Goal: Task Accomplishment & Management: Manage account settings

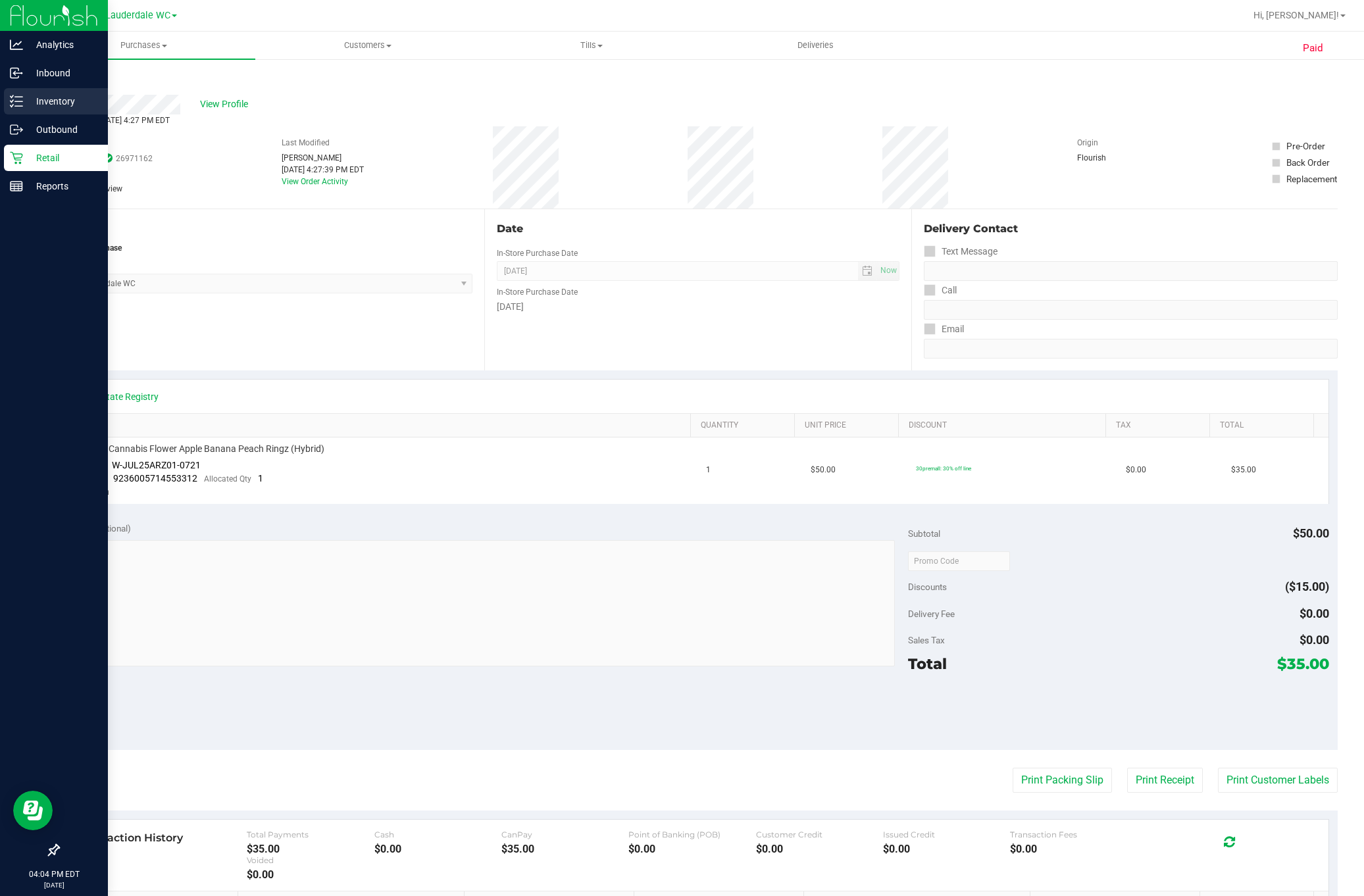
click at [21, 107] on icon at bounding box center [16, 101] width 13 height 13
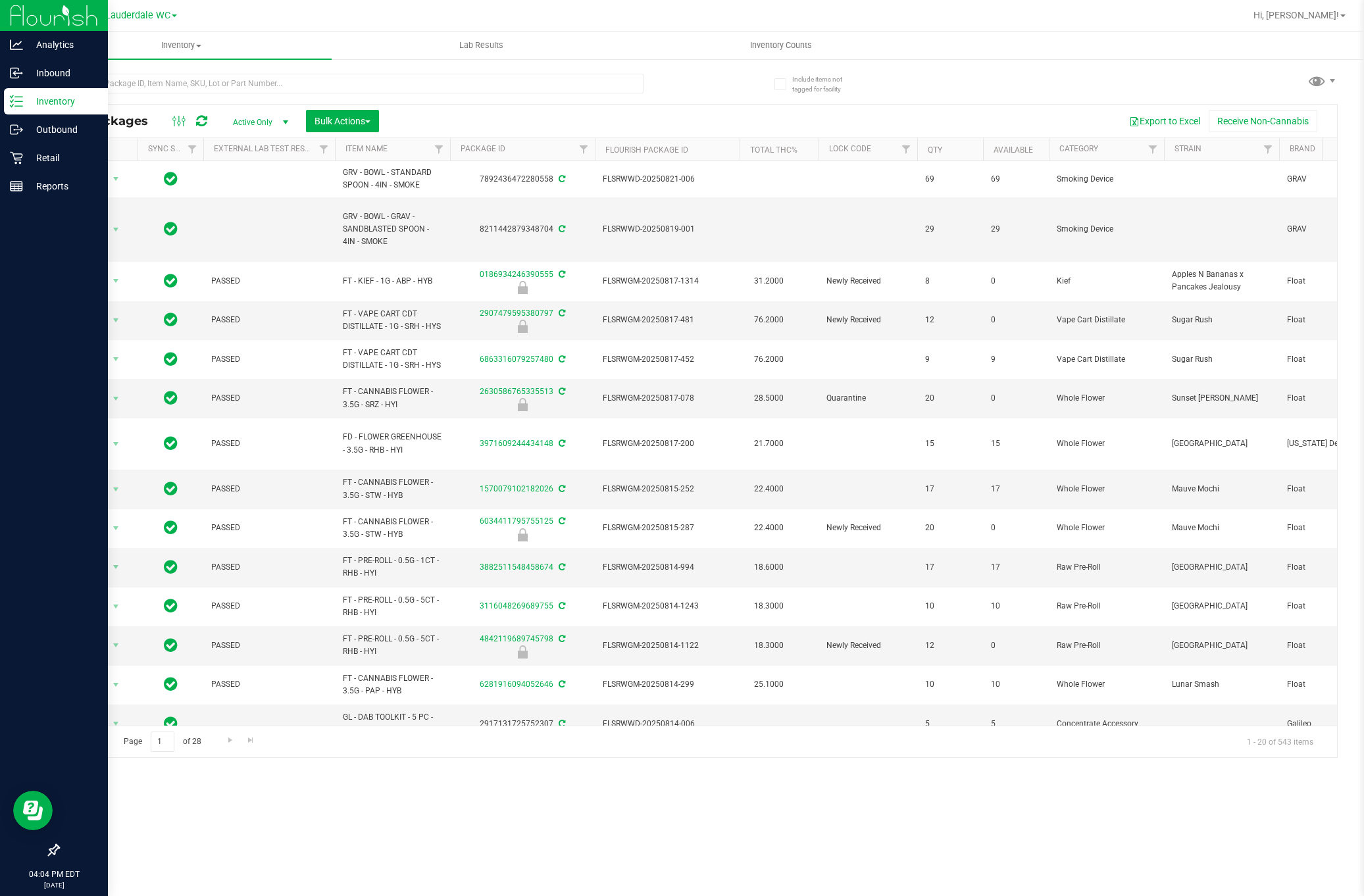
click at [251, 99] on div at bounding box center [351, 89] width 585 height 31
click at [263, 76] on input "text" at bounding box center [351, 83] width 585 height 20
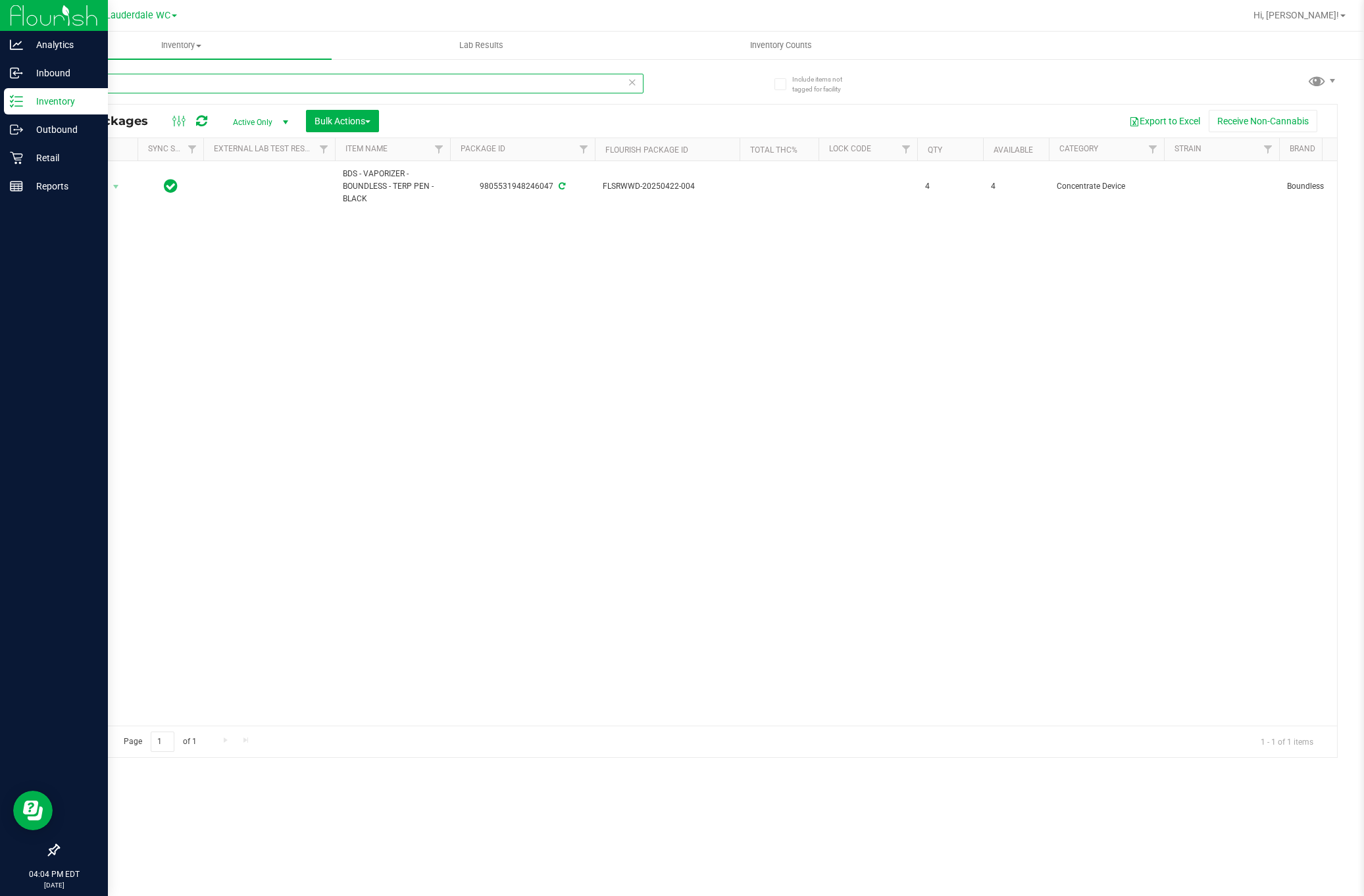
type input "b"
click at [192, 81] on input "ccell" at bounding box center [351, 83] width 585 height 20
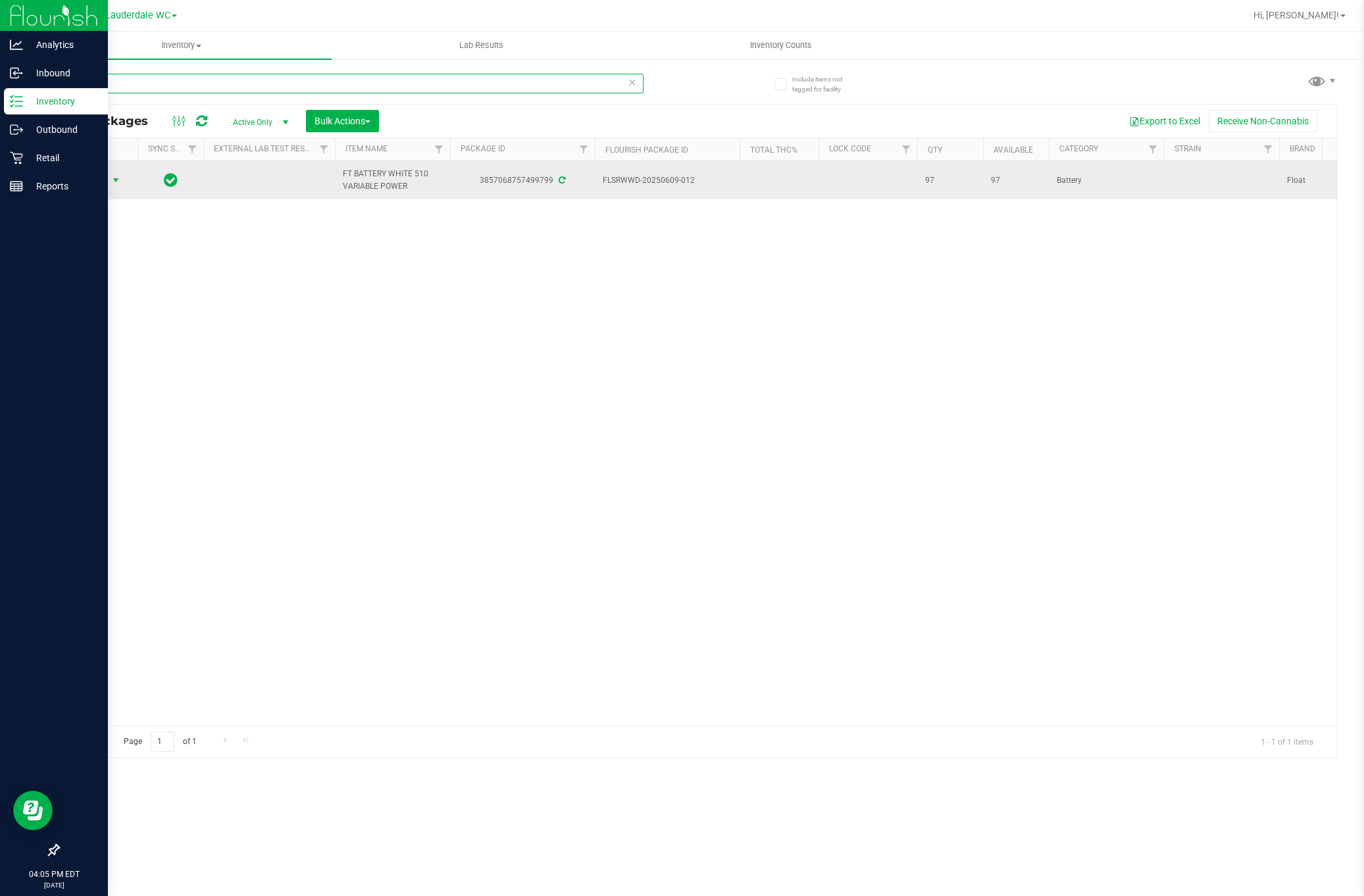
type input "var"
click at [93, 186] on span "Action" at bounding box center [89, 180] width 36 height 18
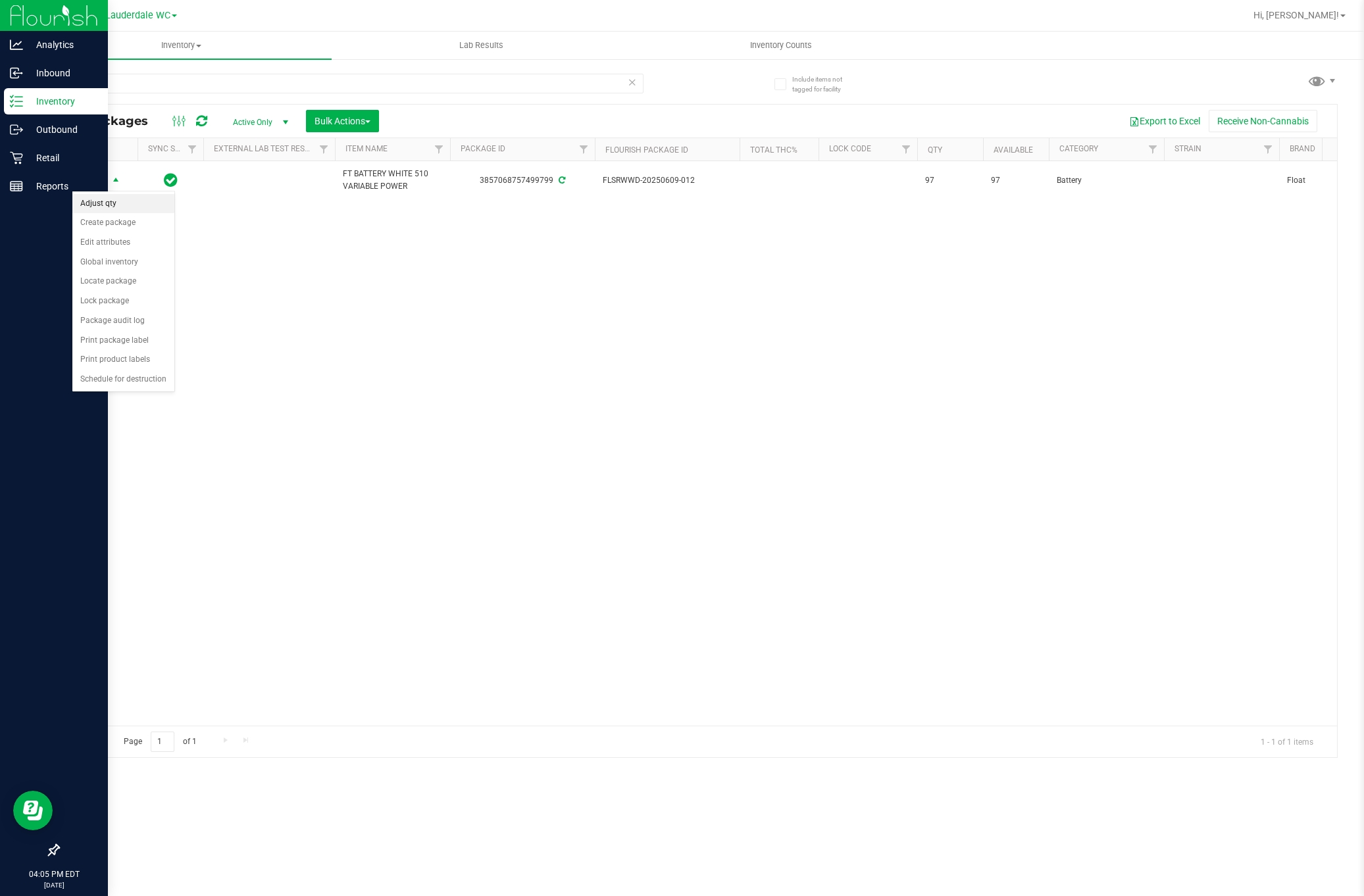
click at [99, 202] on li "Adjust qty" at bounding box center [123, 204] width 102 height 20
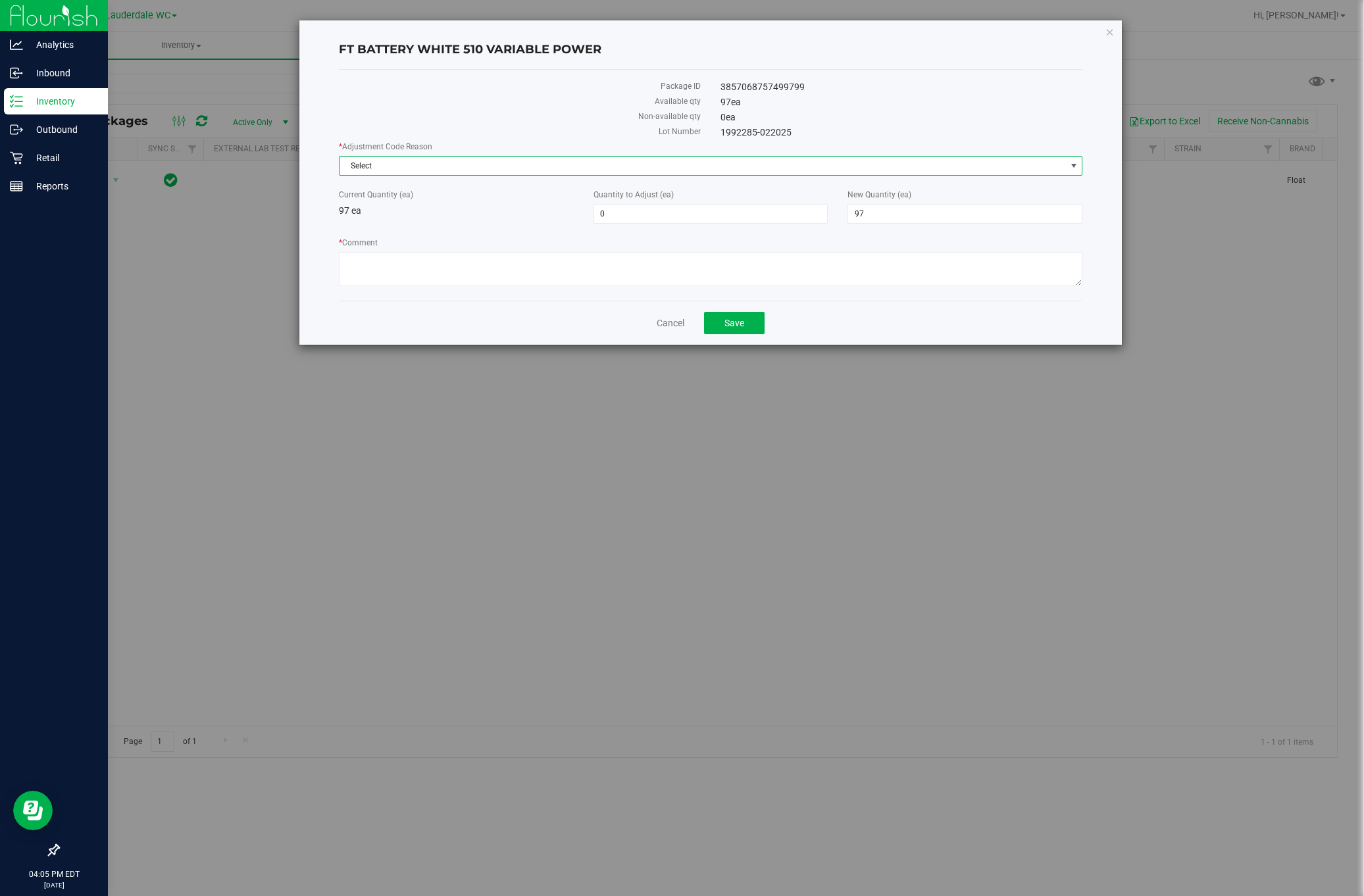
click at [680, 162] on span "Select" at bounding box center [702, 166] width 727 height 18
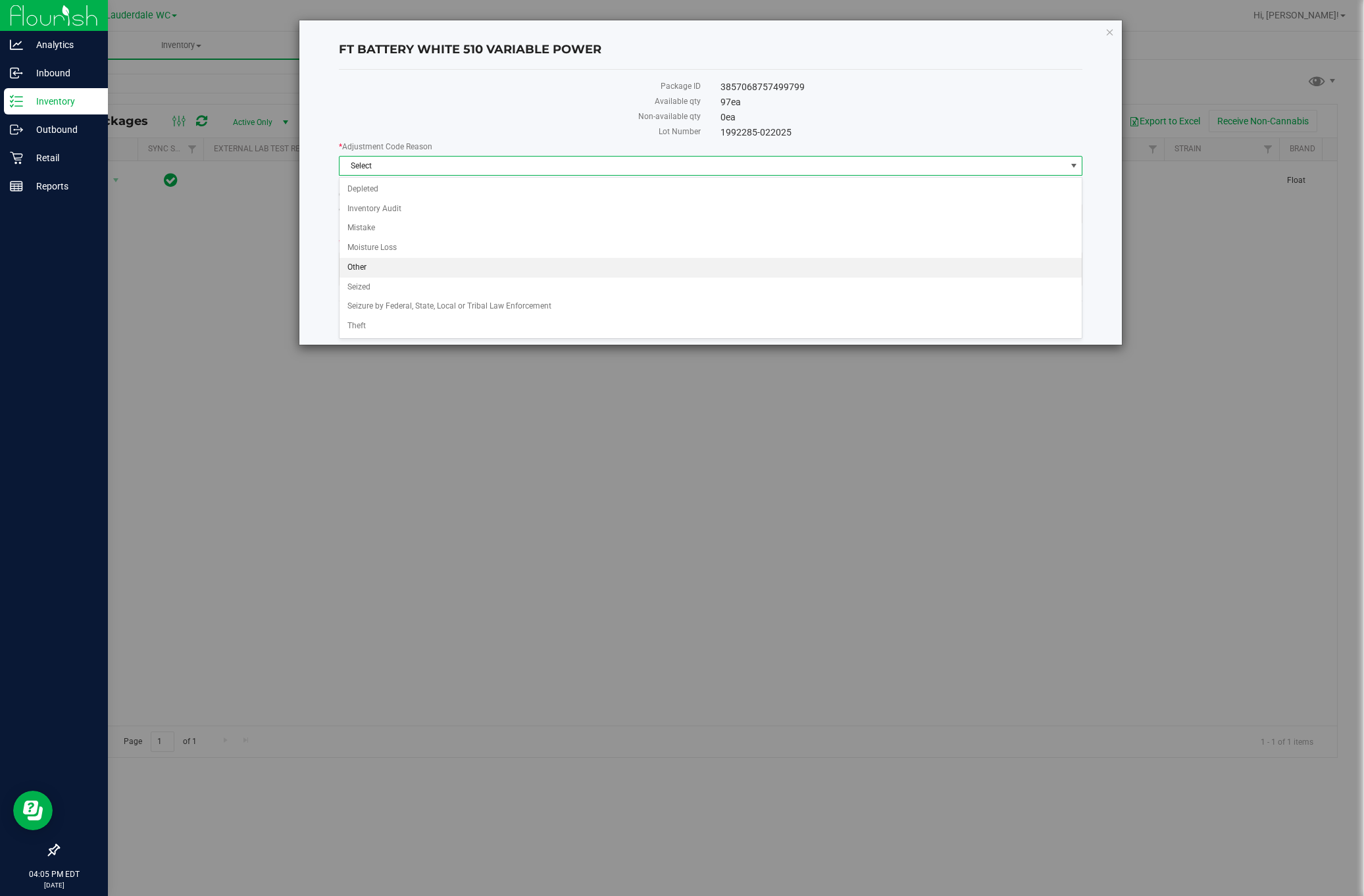
click at [531, 274] on li "Other" at bounding box center [710, 268] width 742 height 20
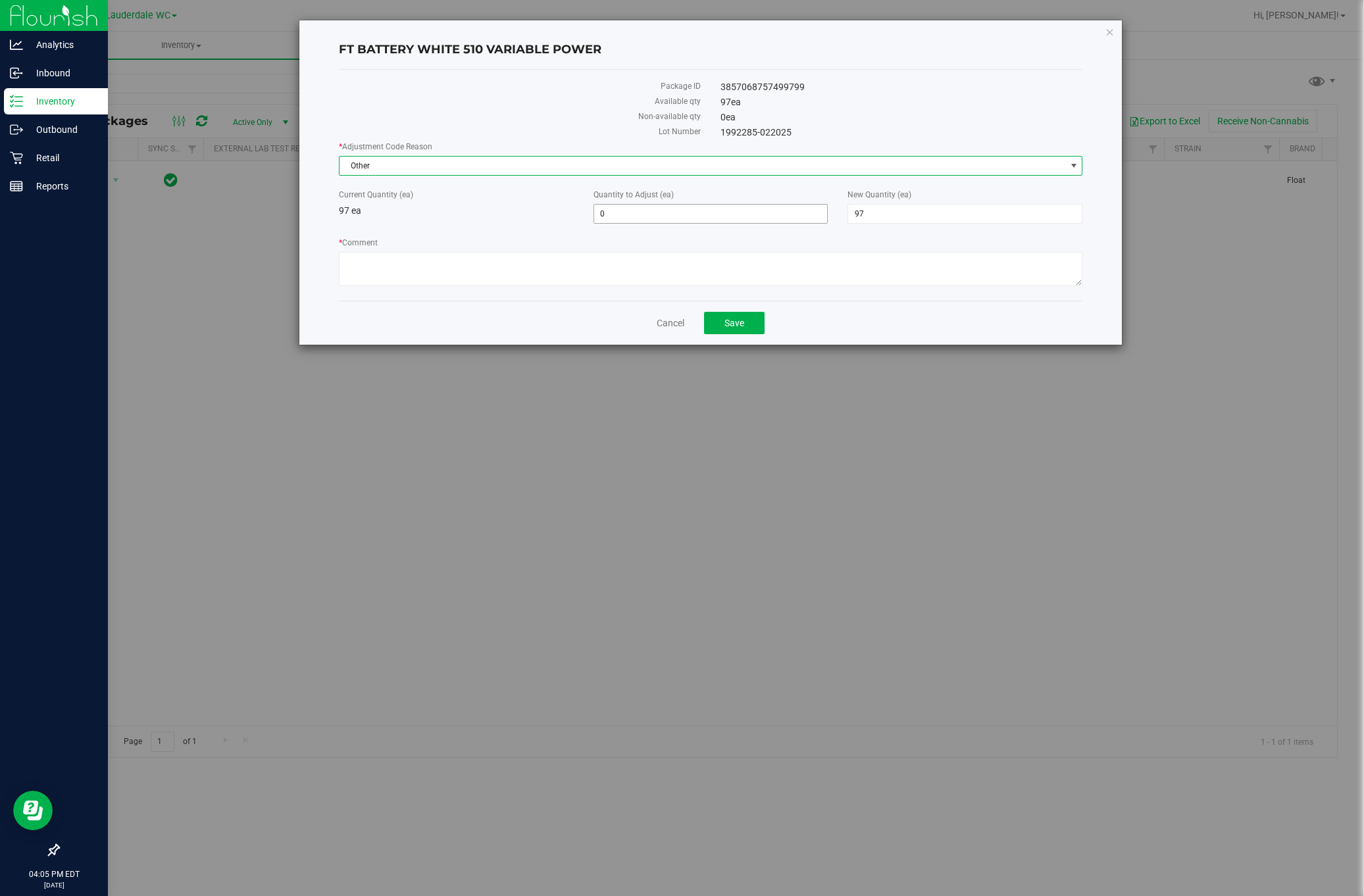
click at [643, 215] on span "0 0" at bounding box center [711, 214] width 235 height 20
click at [643, 215] on input "0" at bounding box center [711, 214] width 234 height 18
type input "1"
type input "98"
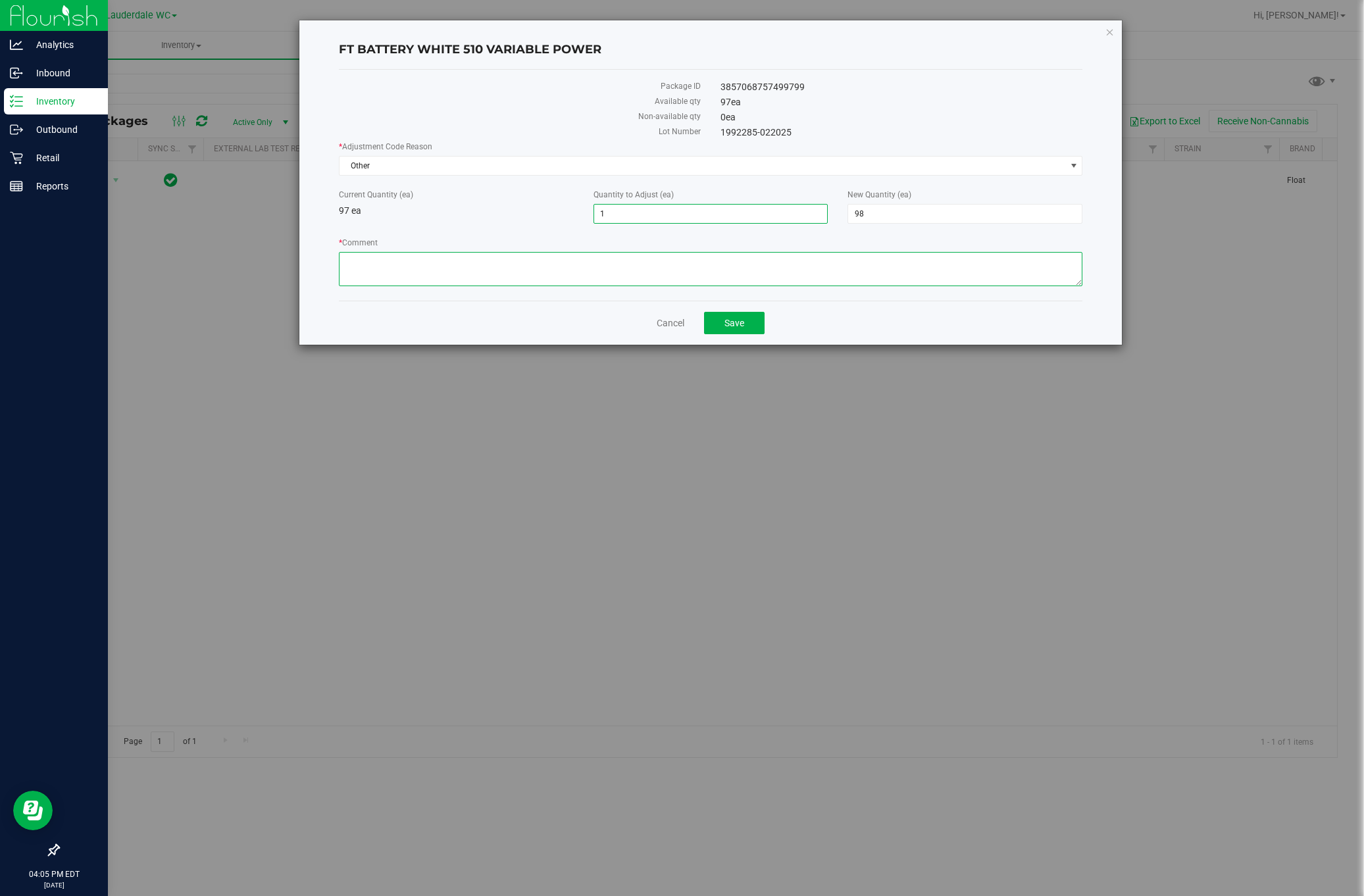
click at [636, 260] on textarea "* Comment" at bounding box center [711, 269] width 744 height 34
type textarea "We have 1 more than flourish is expecting. Will investigate the past couple of …"
click at [731, 335] on button "Save" at bounding box center [734, 322] width 60 height 22
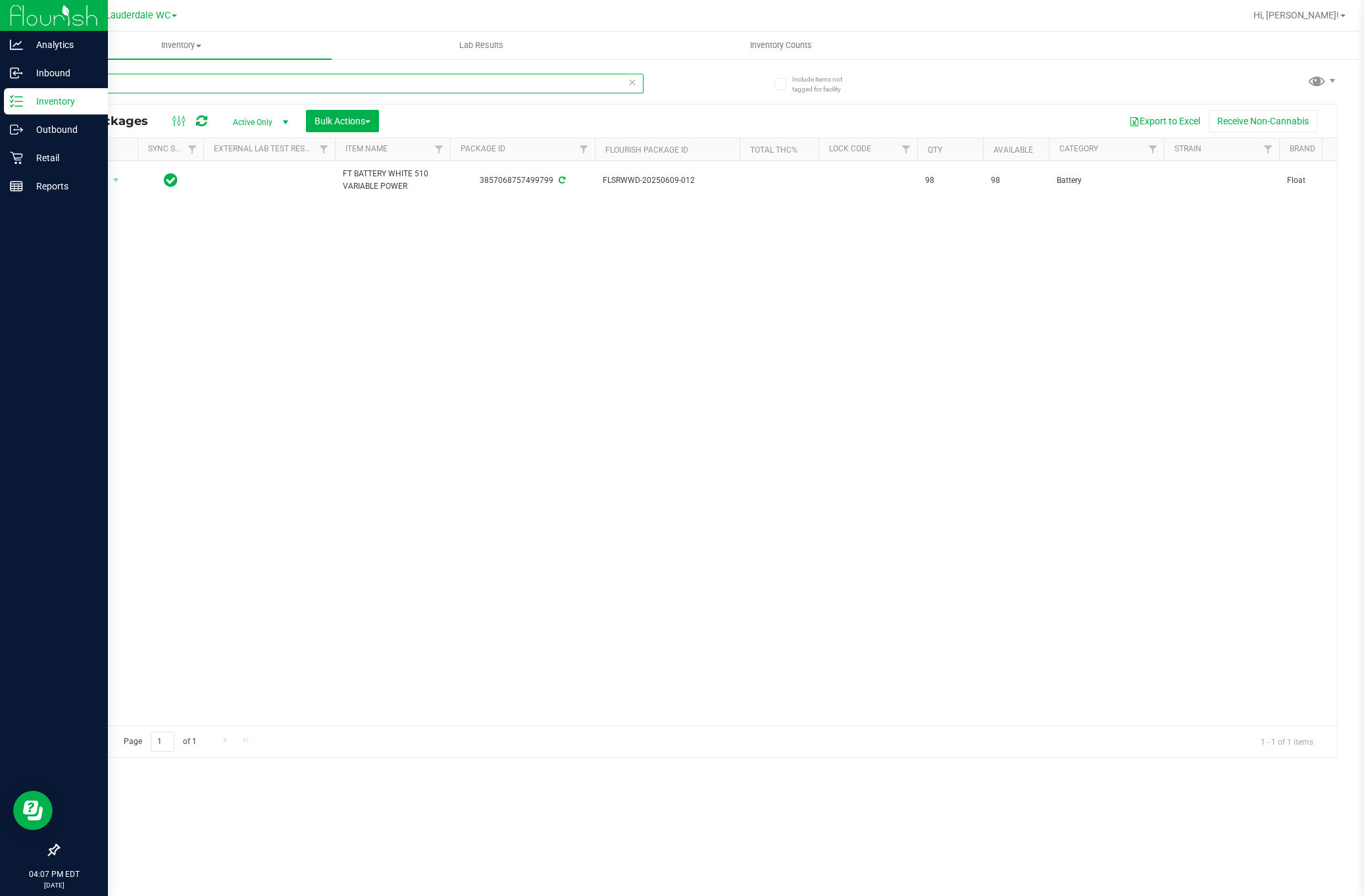
click at [241, 89] on input "var" at bounding box center [351, 83] width 585 height 20
type input "f"
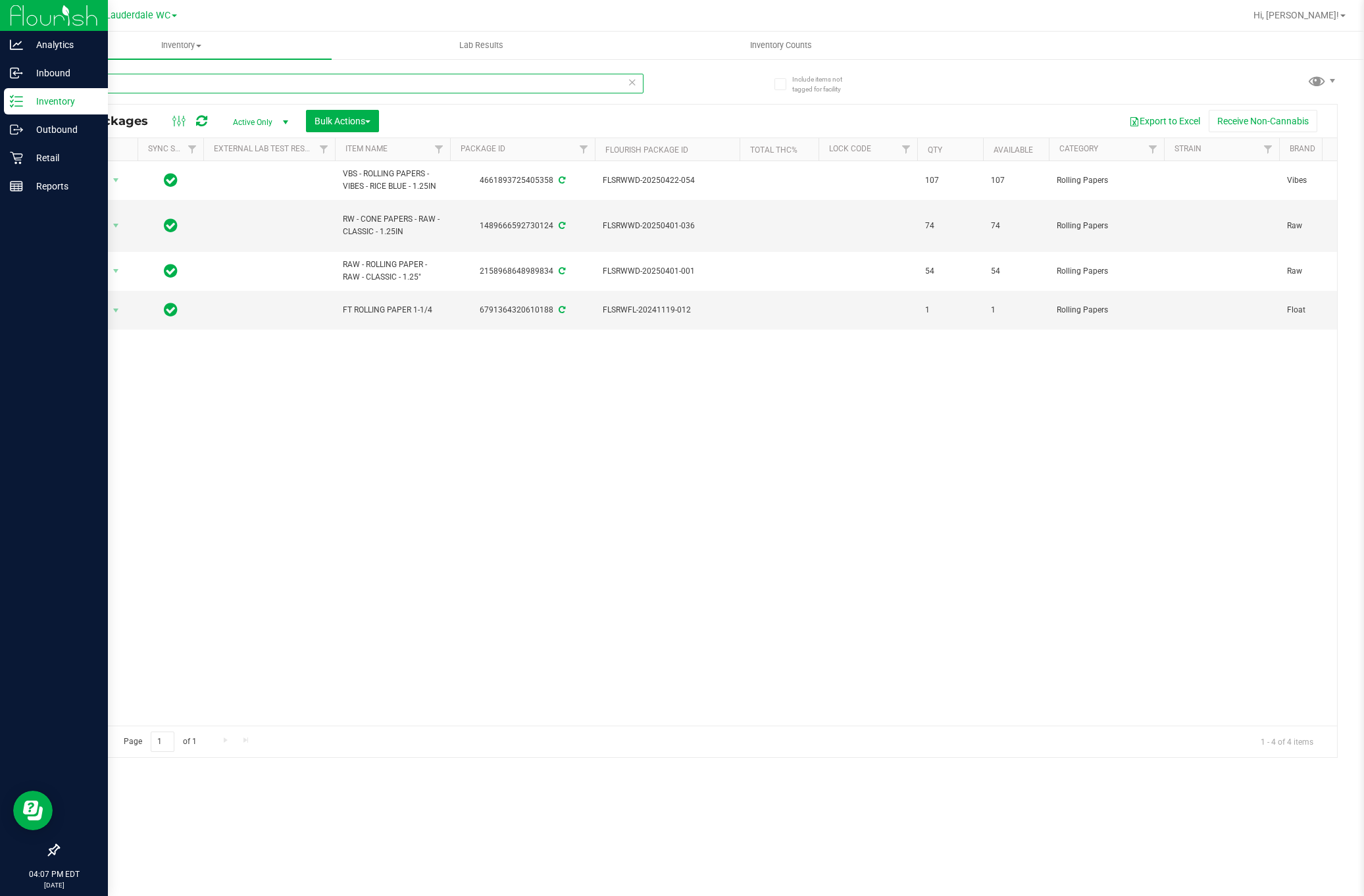
click at [241, 89] on input "paper" at bounding box center [351, 83] width 585 height 20
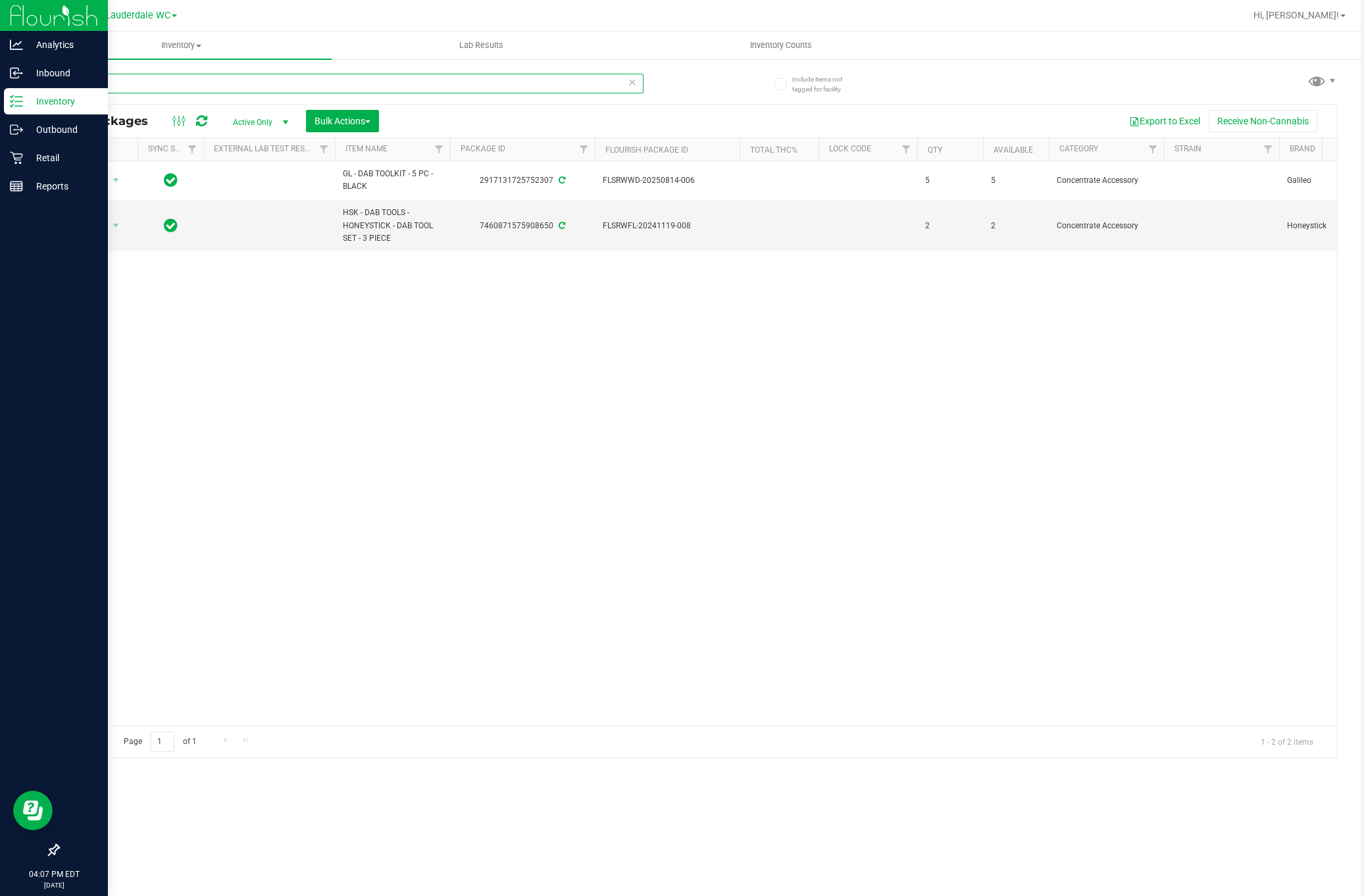
click at [241, 89] on input "dab tool" at bounding box center [351, 83] width 585 height 20
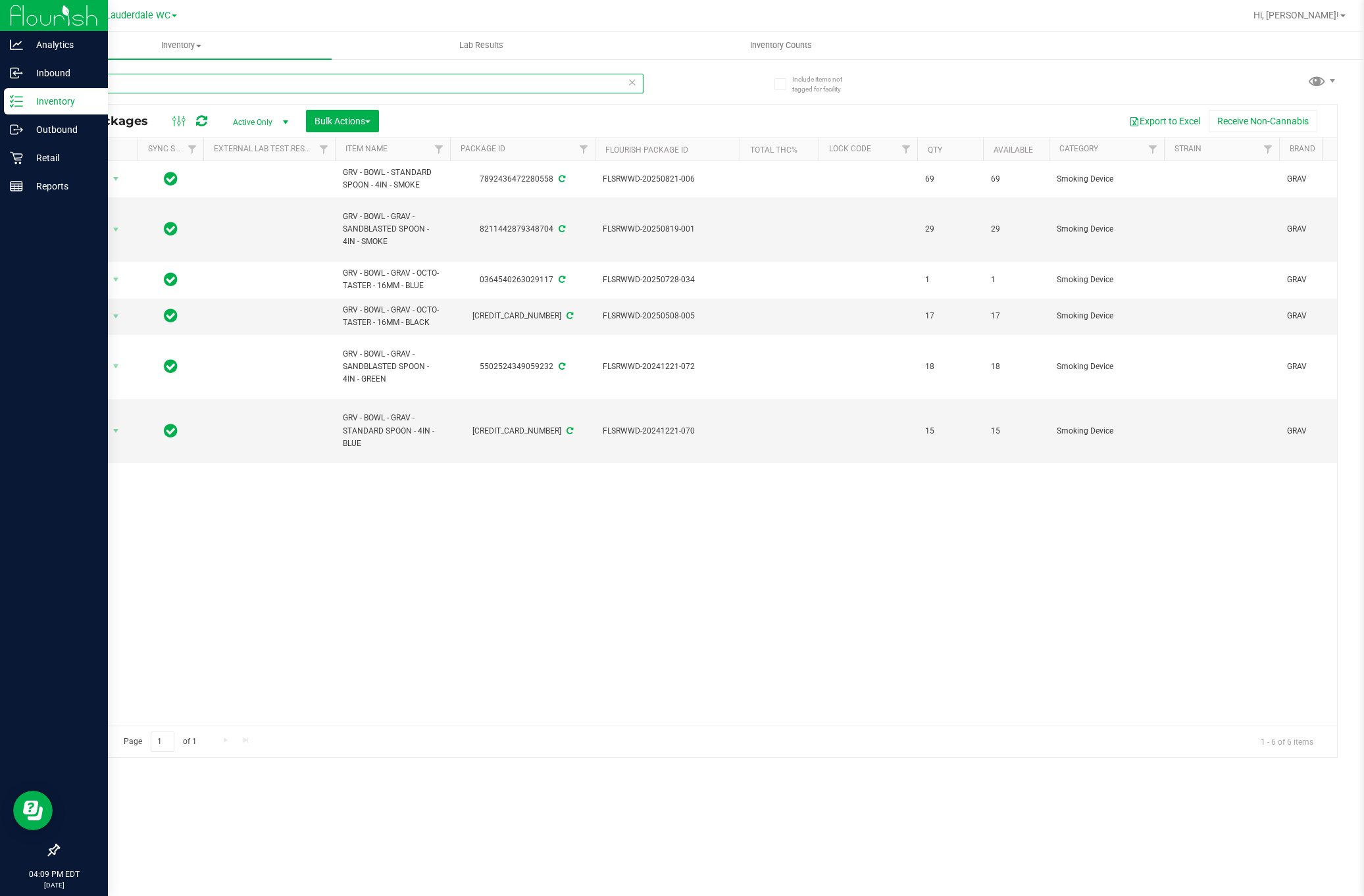
click at [196, 76] on input "grv" at bounding box center [351, 83] width 585 height 20
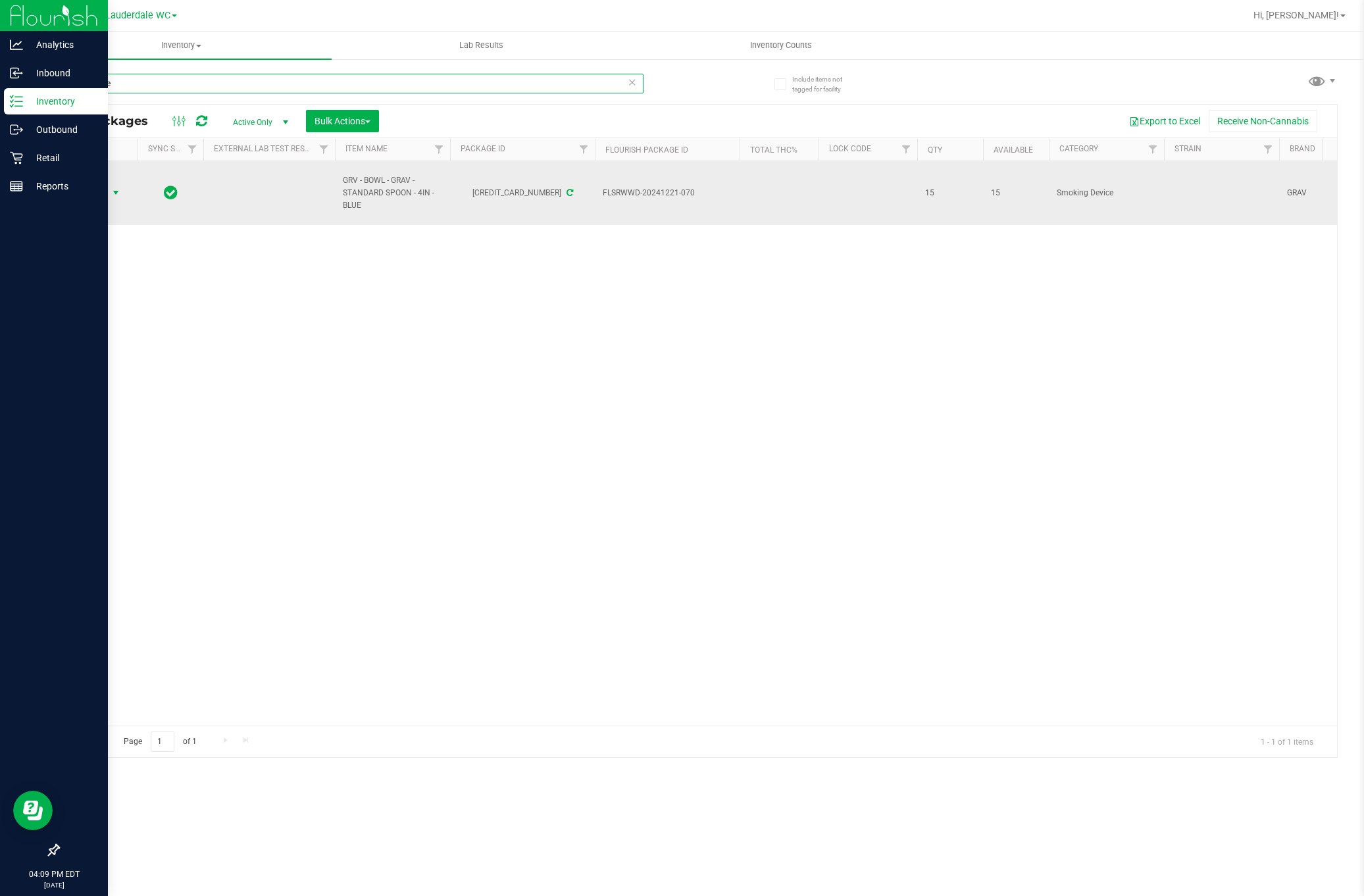
type input "4in - blue"
click at [107, 193] on span "Action" at bounding box center [89, 192] width 36 height 18
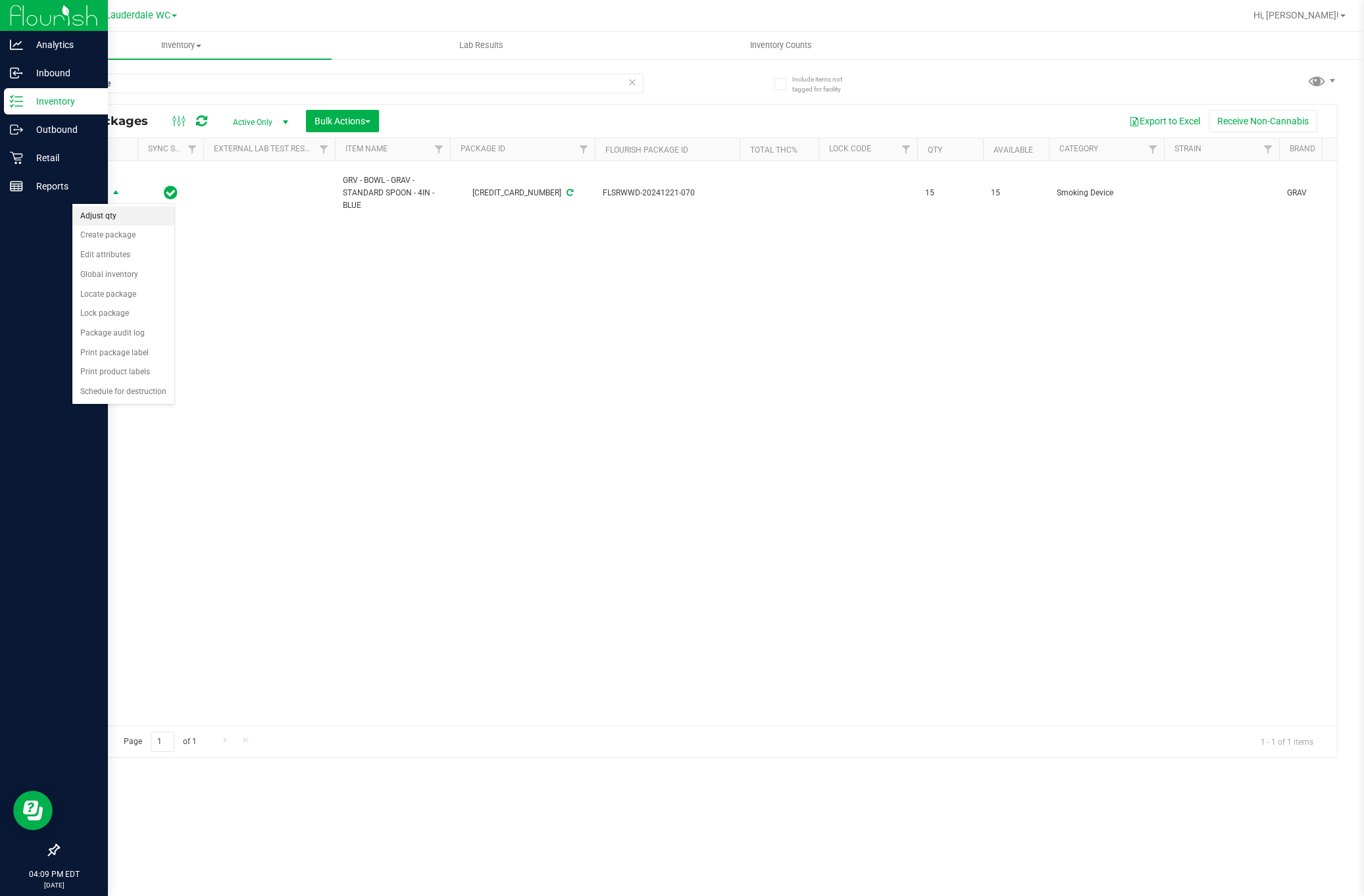
click at [112, 223] on li "Adjust qty" at bounding box center [123, 216] width 102 height 20
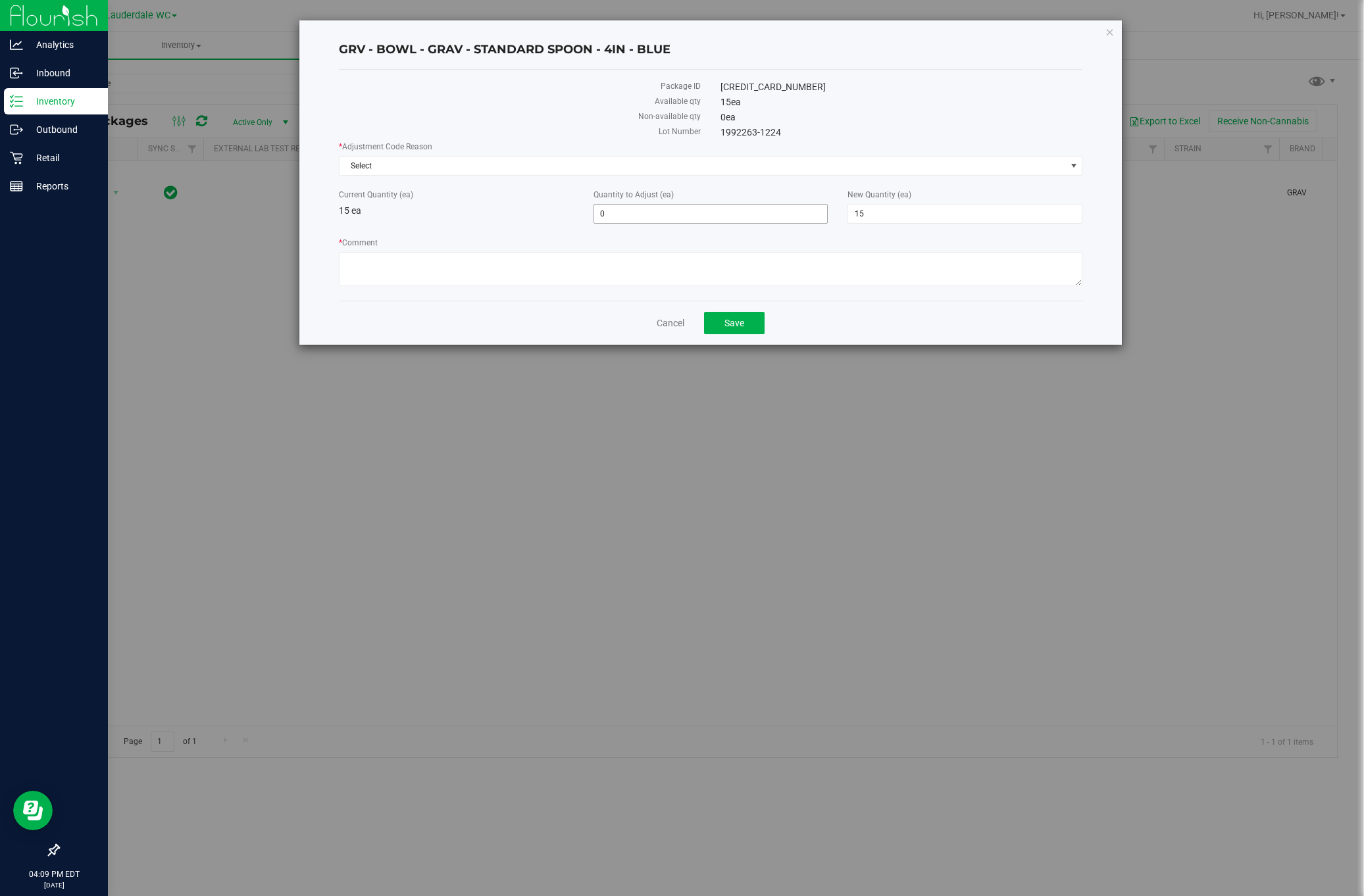
click at [643, 220] on span "0 0" at bounding box center [711, 214] width 235 height 20
click at [643, 220] on input "0" at bounding box center [711, 214] width 234 height 18
type input "-1"
type input "14"
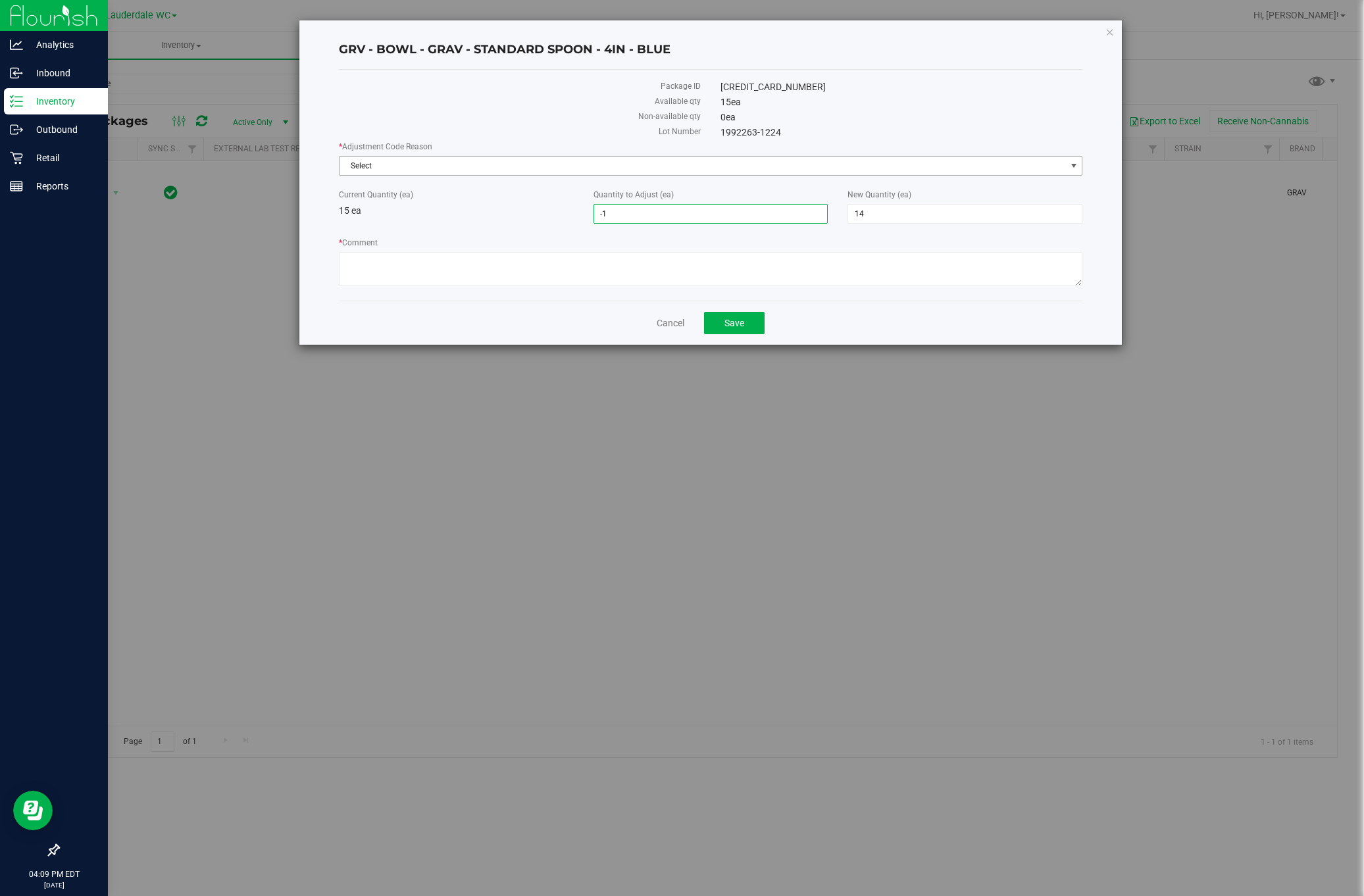
click at [640, 175] on span "Select" at bounding box center [702, 166] width 727 height 18
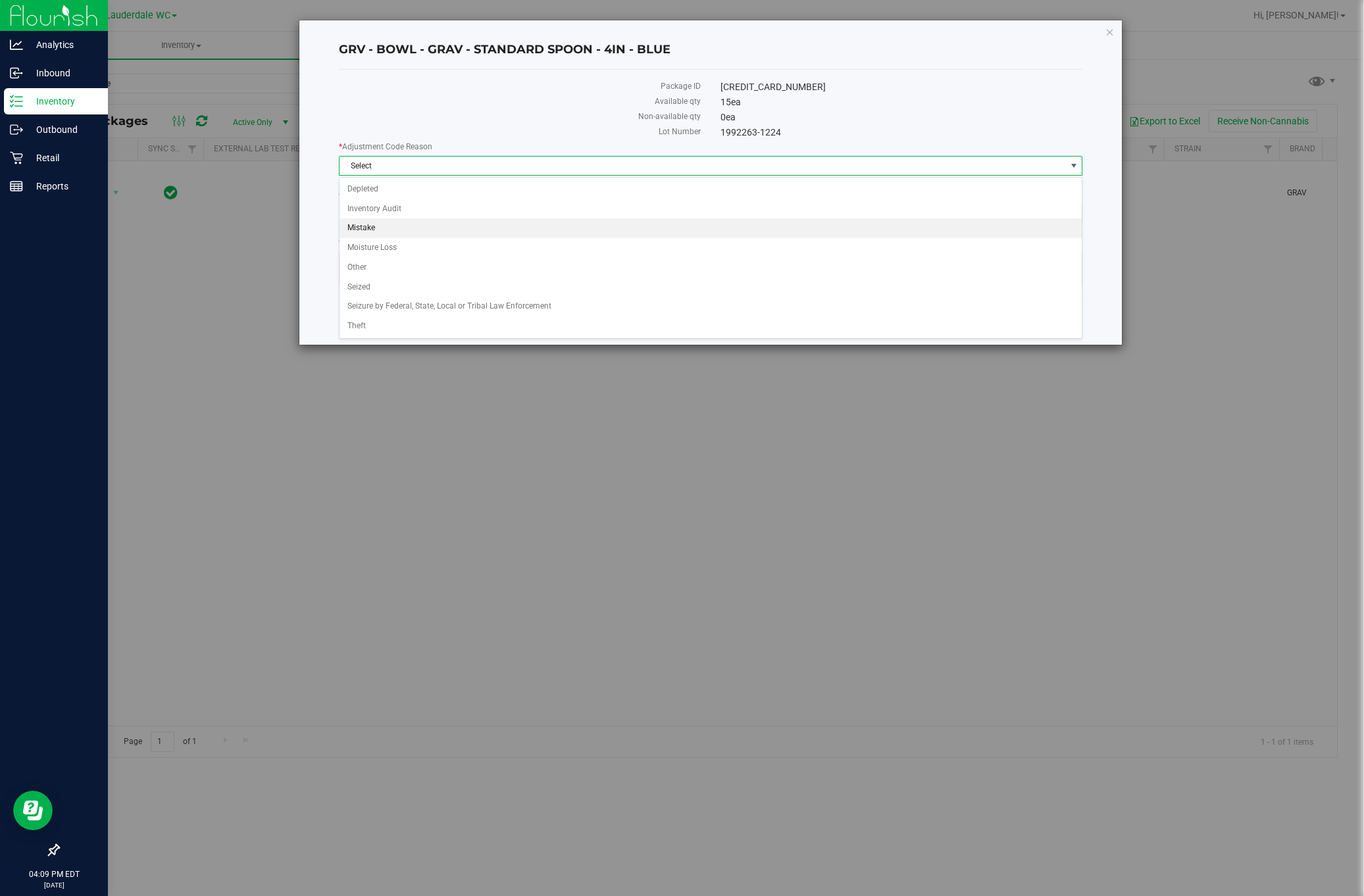
click at [415, 231] on li "Mistake" at bounding box center [710, 228] width 742 height 20
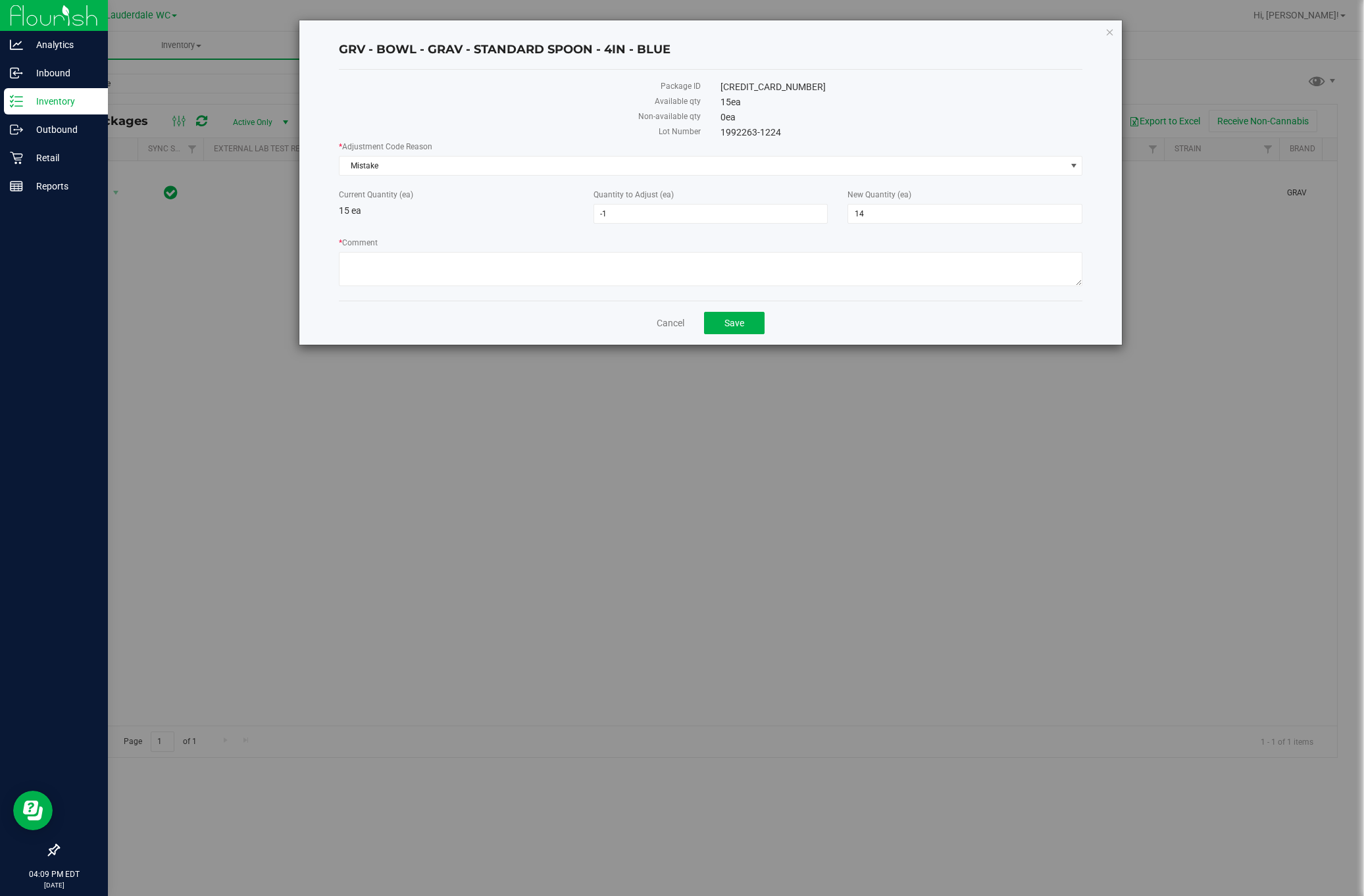
click at [420, 251] on div "* Comment" at bounding box center [711, 264] width 744 height 53
click at [421, 265] on textarea "* Comment" at bounding box center [711, 269] width 744 height 34
type textarea "B"
click at [434, 264] on textarea "* Comment" at bounding box center [711, 269] width 744 height 34
type textarea "Blue bowl sold as smoke. We have 14 Standard Blue Spoons and 30 Sandblasted Smo…"
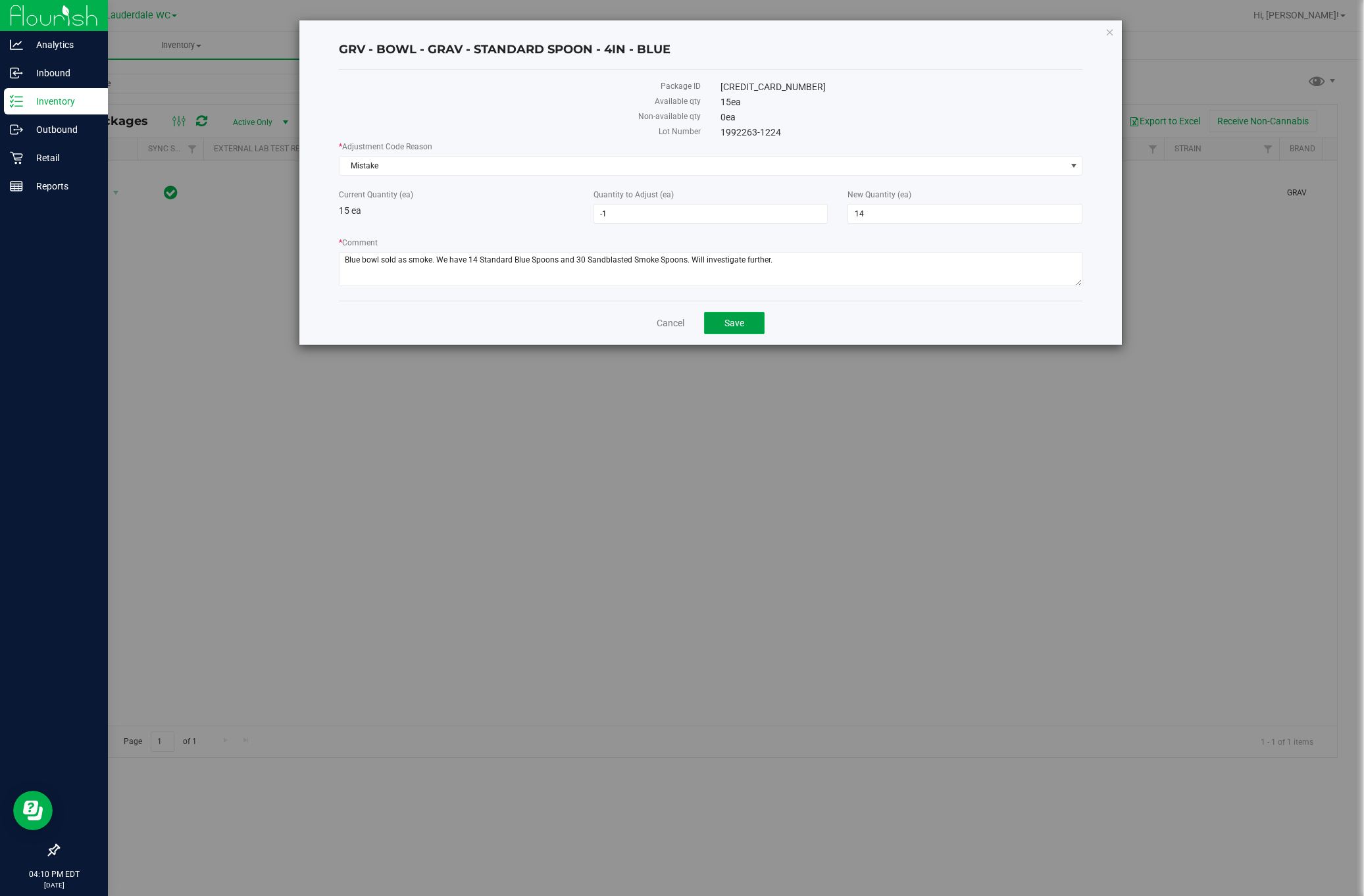
click at [728, 320] on button "Save" at bounding box center [734, 322] width 60 height 22
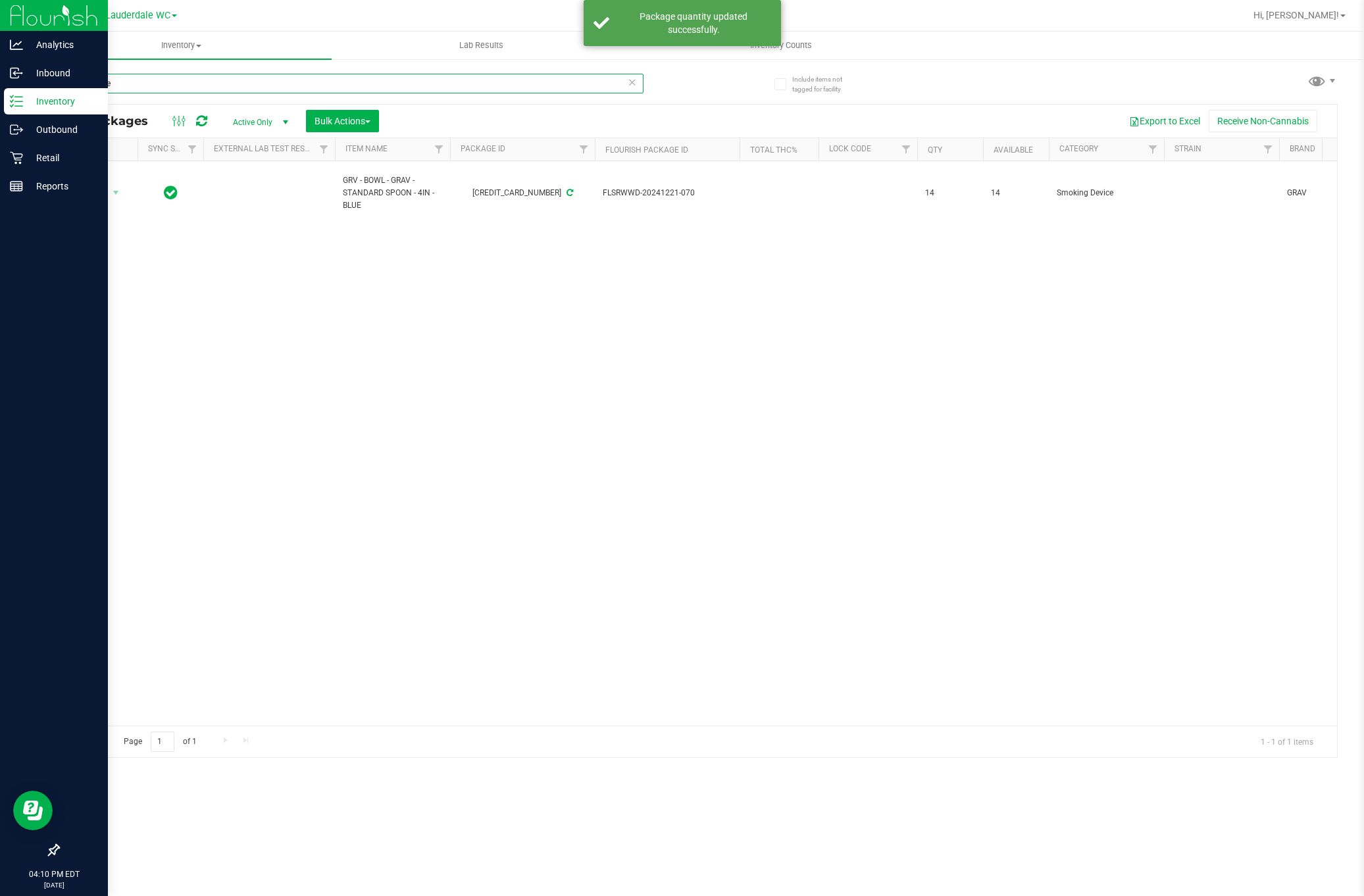
click at [289, 85] on input "4in - blue" at bounding box center [351, 83] width 585 height 20
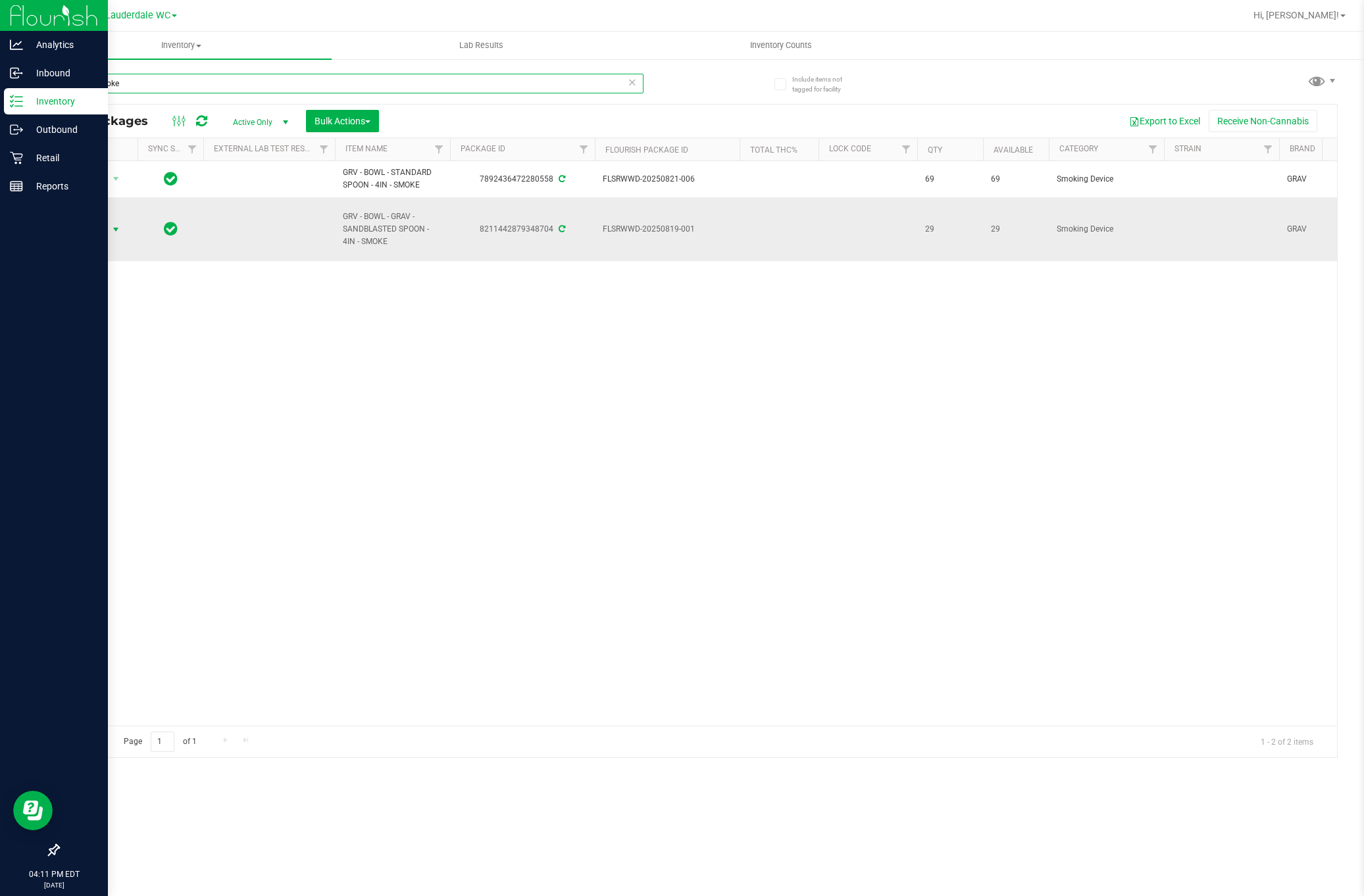
type input "4in - smoke"
click at [107, 237] on span "Action" at bounding box center [89, 230] width 36 height 18
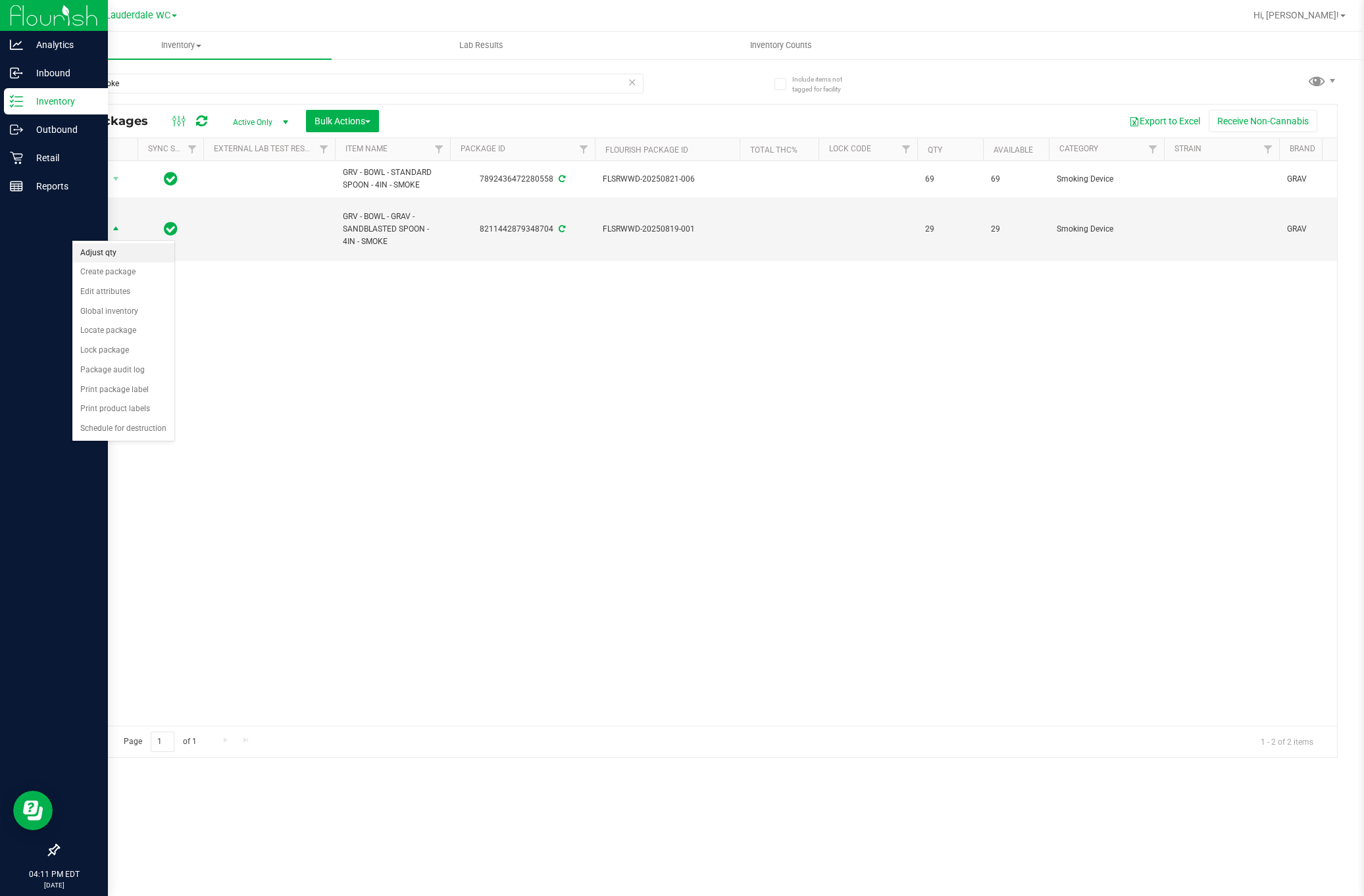
click at [113, 260] on li "Adjust qty" at bounding box center [123, 254] width 102 height 20
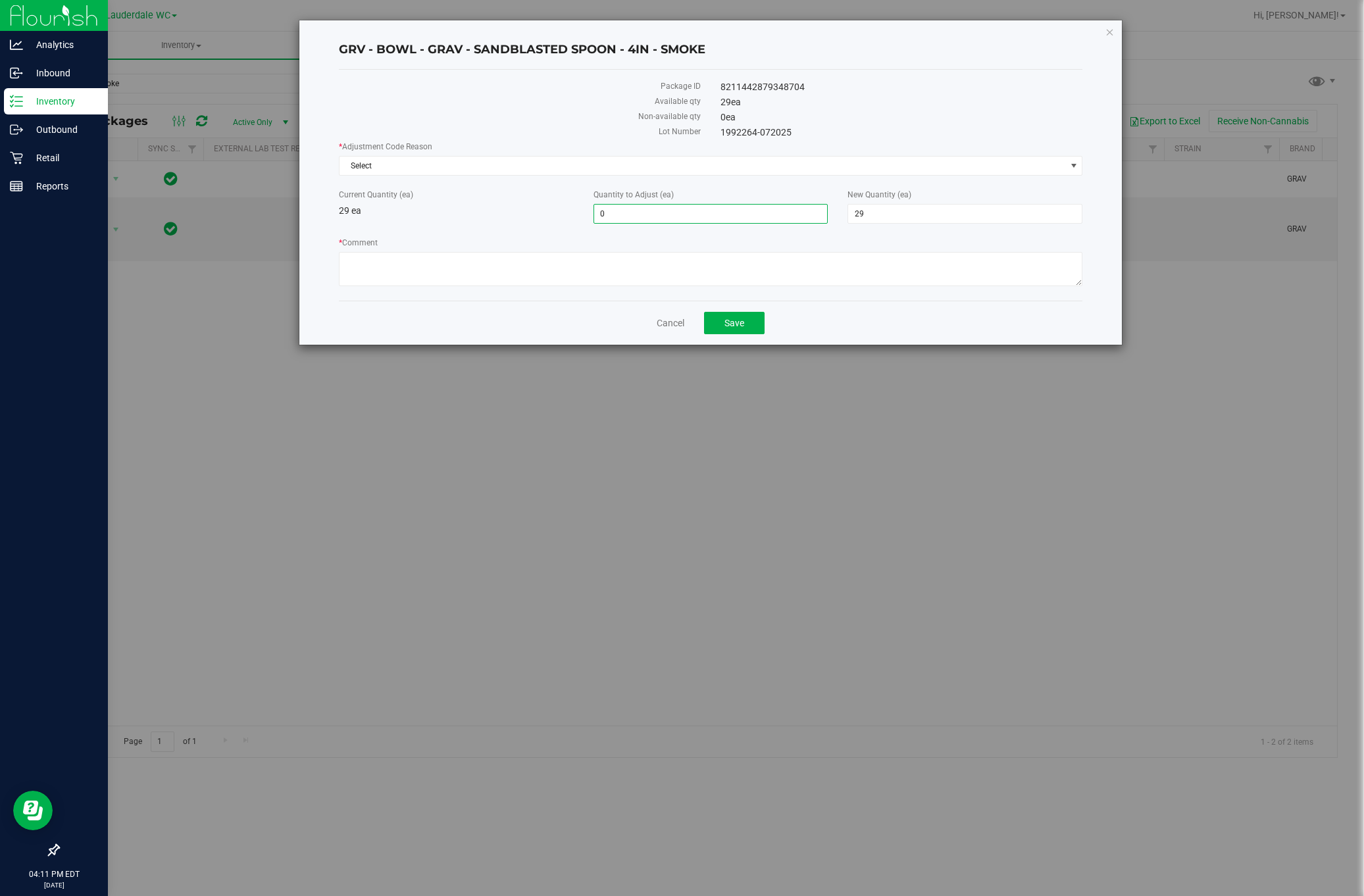
click at [693, 208] on span "0 0" at bounding box center [711, 214] width 235 height 20
click at [691, 208] on input "0" at bounding box center [711, 214] width 234 height 18
type input "1"
type input "30"
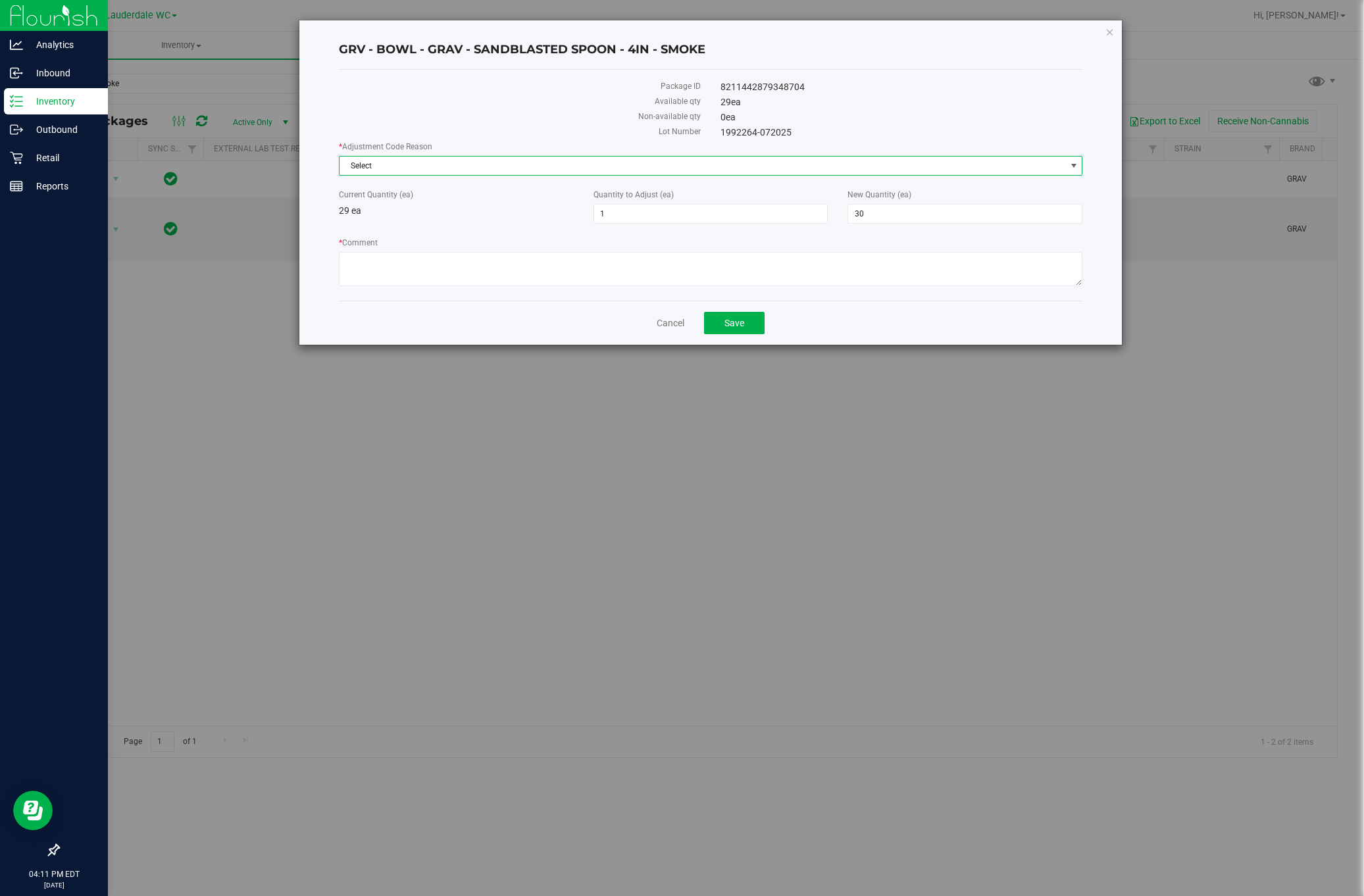
click at [678, 159] on span "Select" at bounding box center [702, 166] width 727 height 18
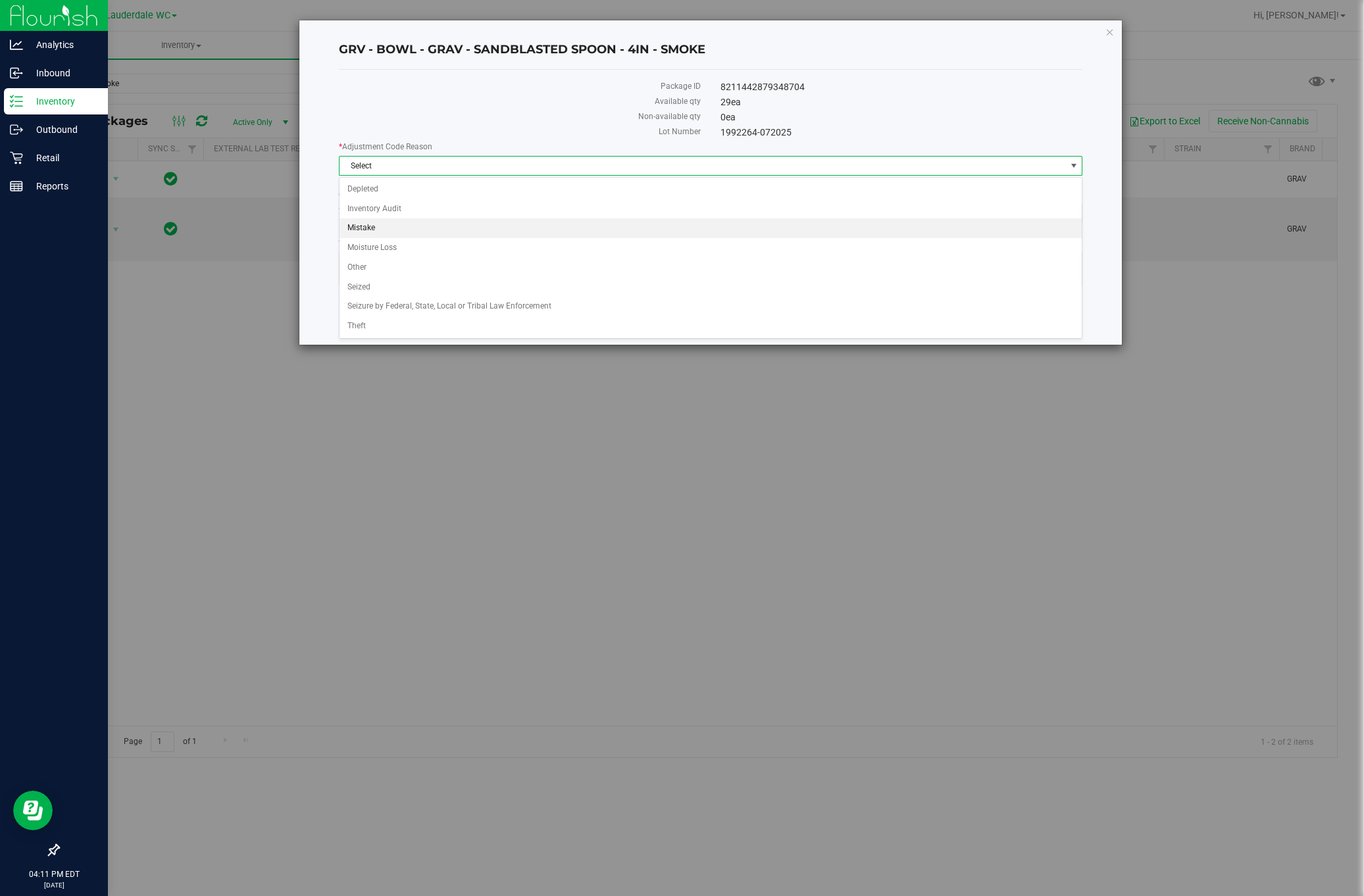
click at [406, 230] on li "Mistake" at bounding box center [710, 228] width 742 height 20
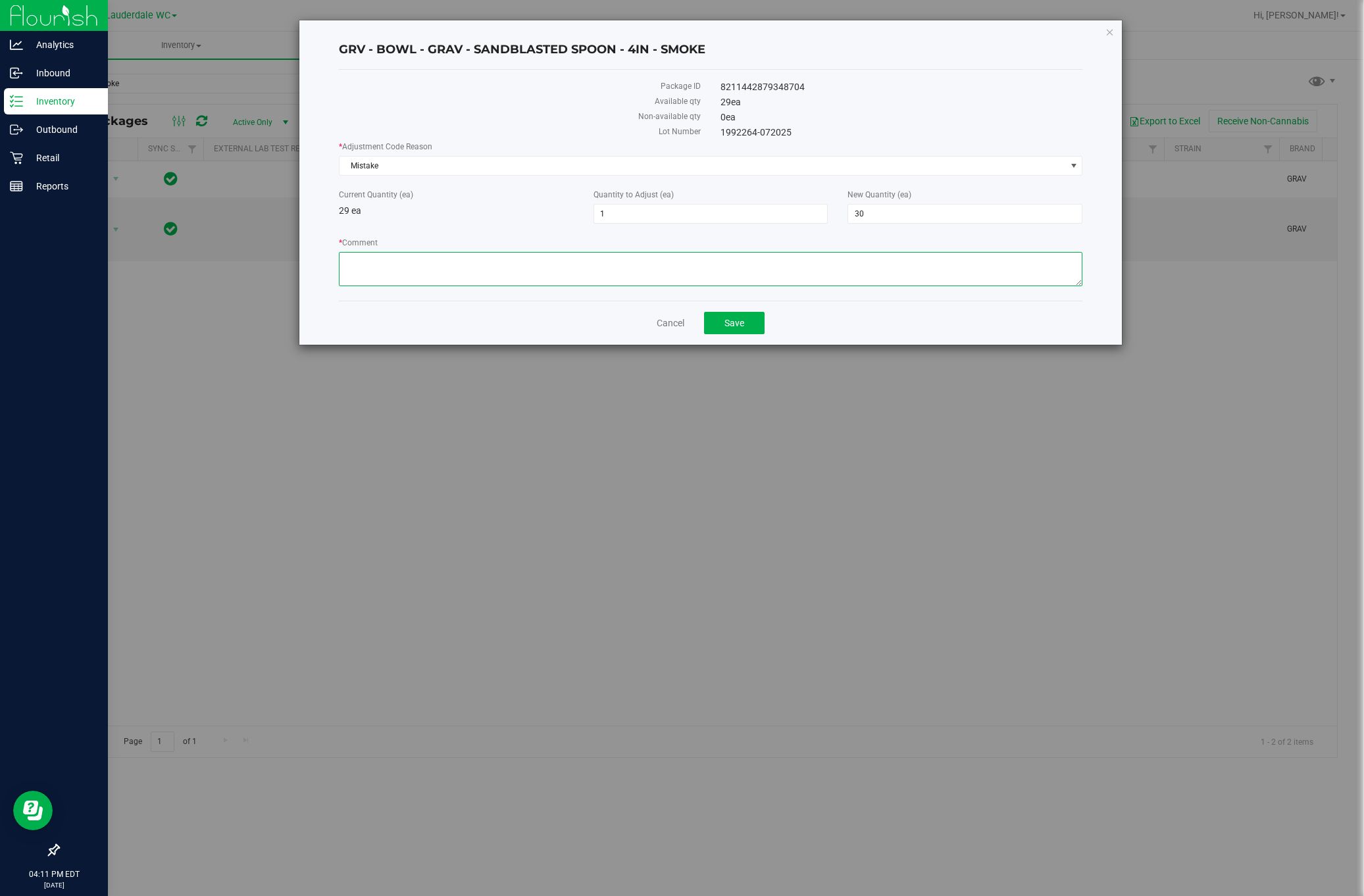
click at [413, 254] on textarea "* Comment" at bounding box center [711, 269] width 744 height 34
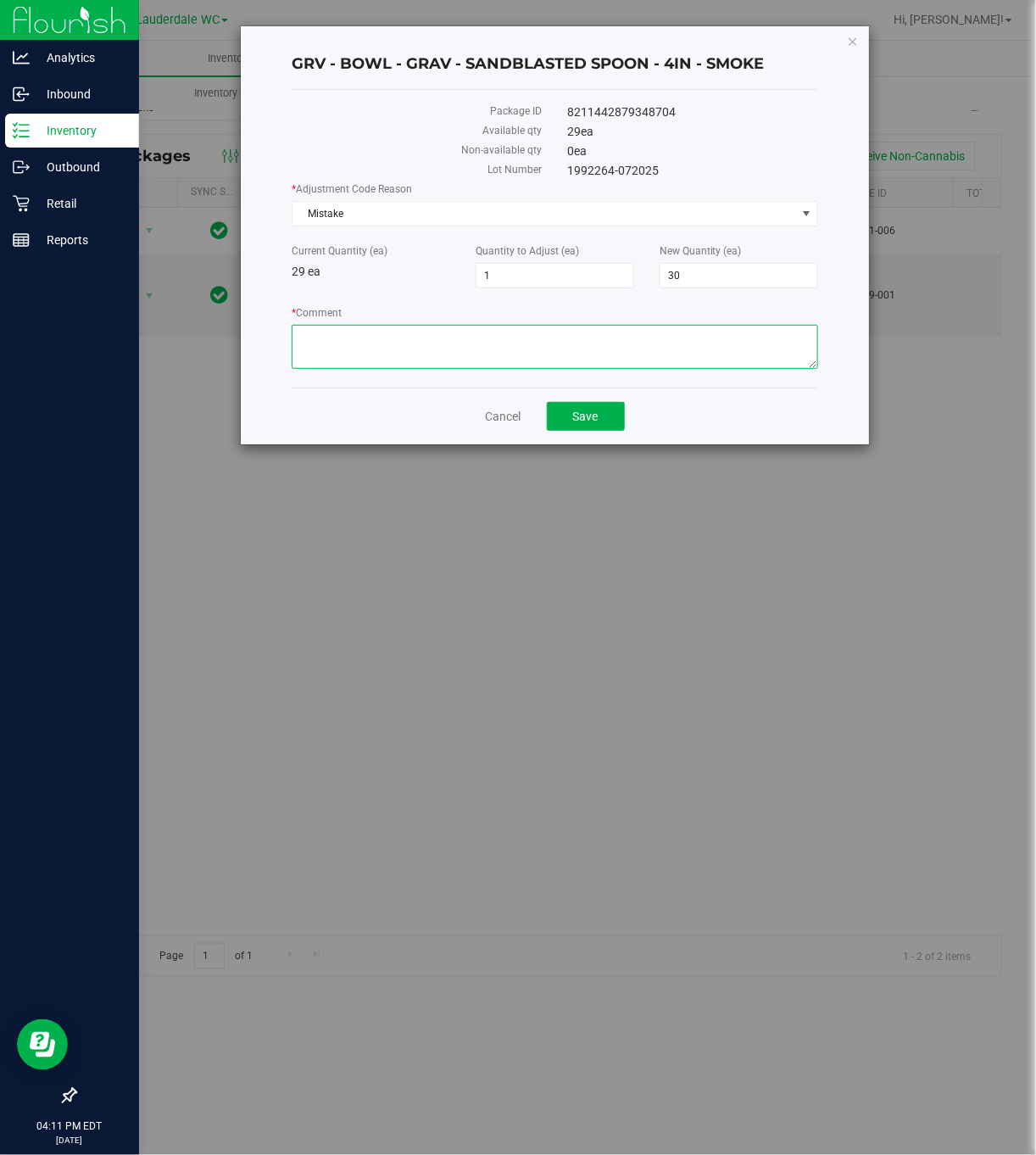
click at [382, 344] on textarea "* Comment" at bounding box center [554, 347] width 526 height 44
type textarea "Blue bowl sold as Smoke bowl. We have 14 Standard Blue Spoons and 30 Sandblaste…"
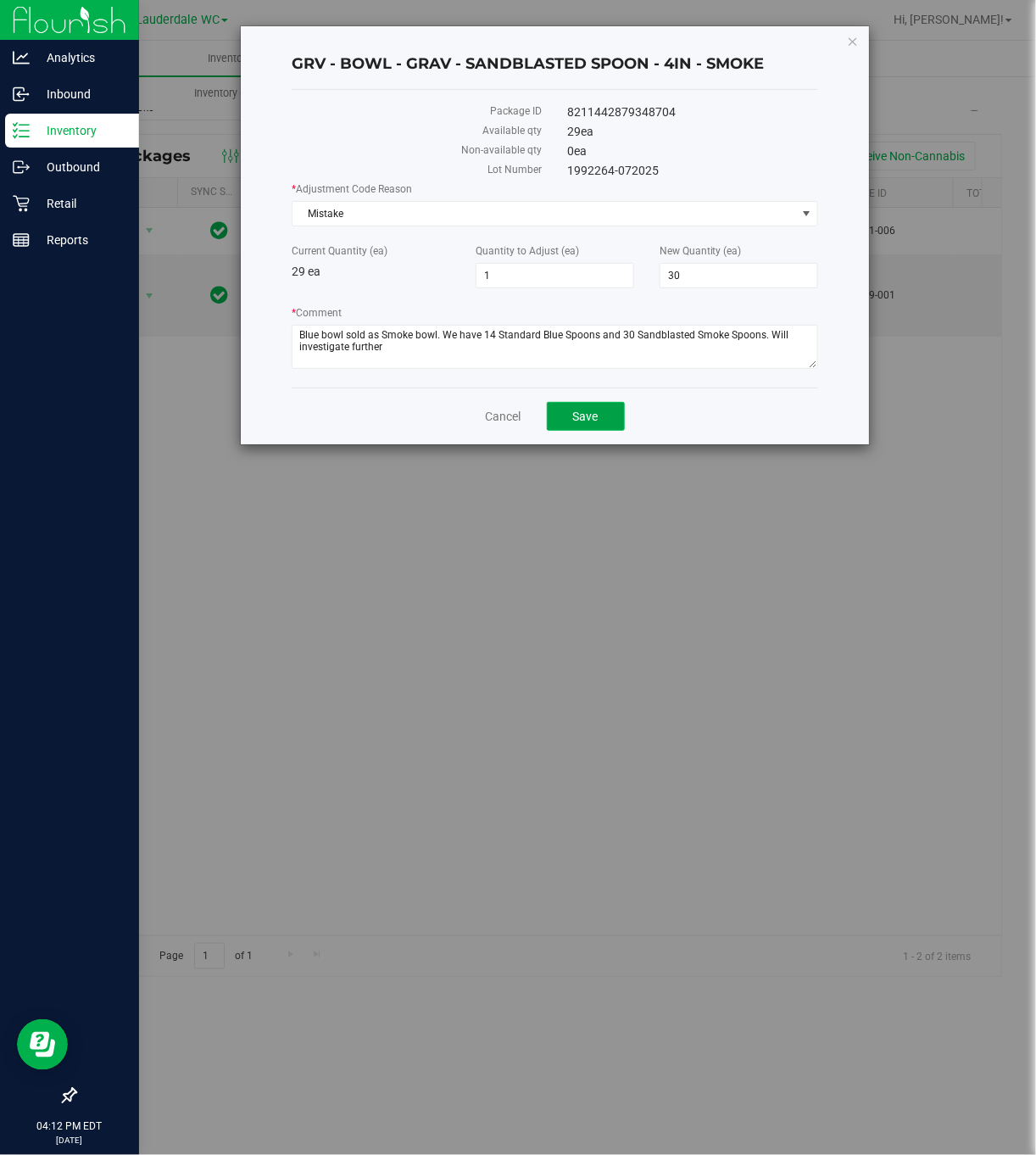
click at [603, 411] on button "Save" at bounding box center [585, 416] width 78 height 29
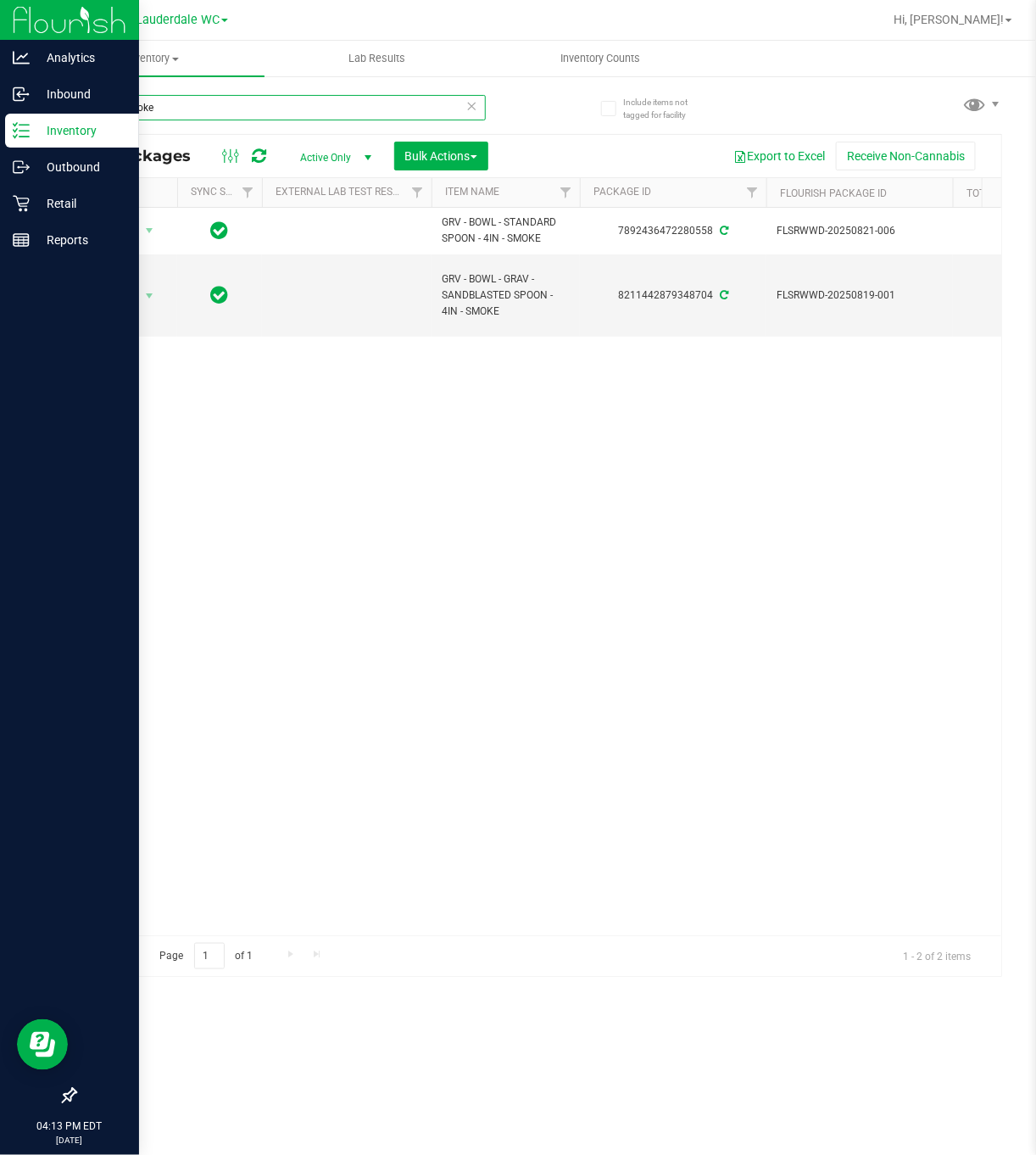
click at [176, 99] on input "4in - smoke" at bounding box center [281, 107] width 412 height 26
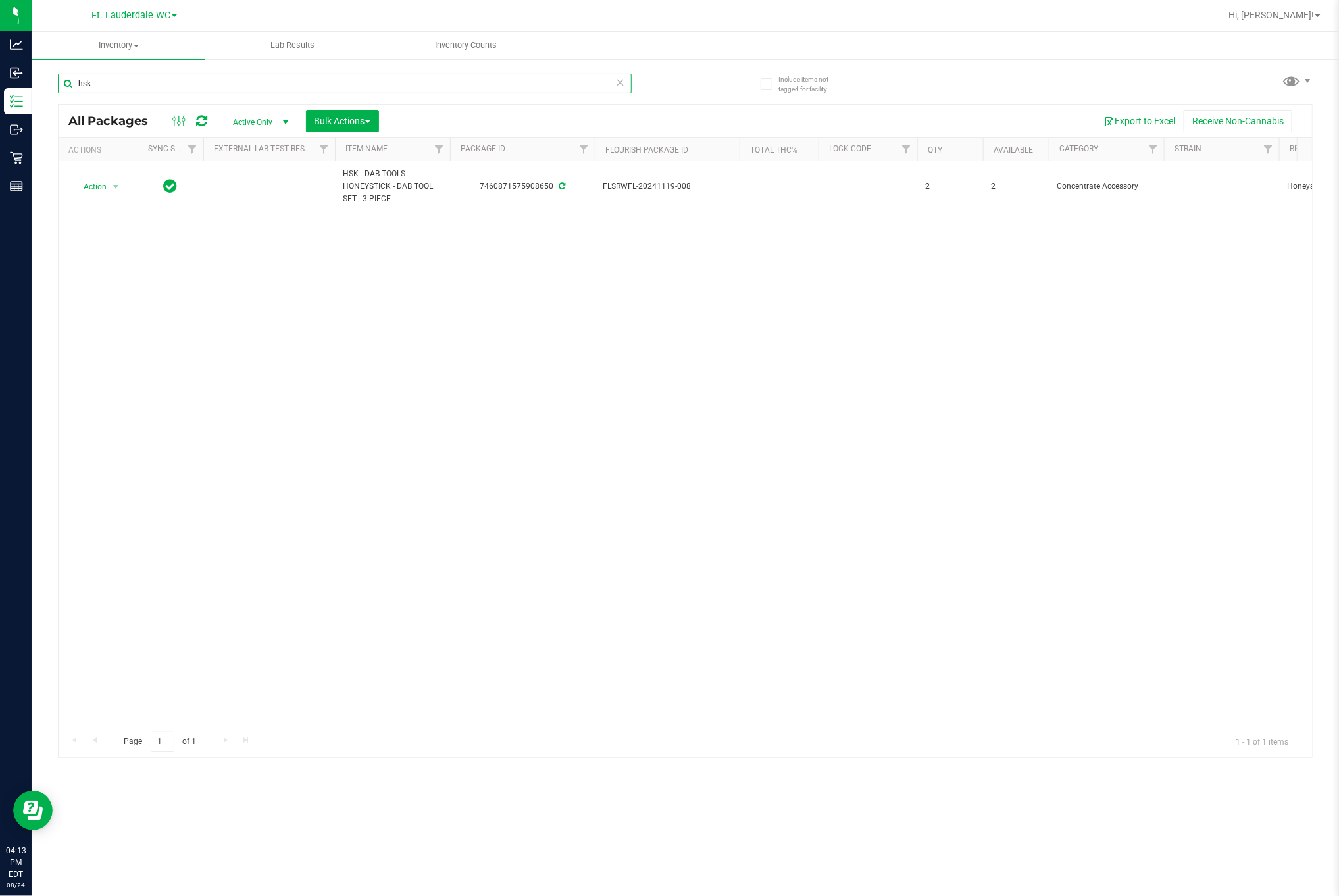
click at [237, 73] on input "hsk" at bounding box center [344, 83] width 574 height 20
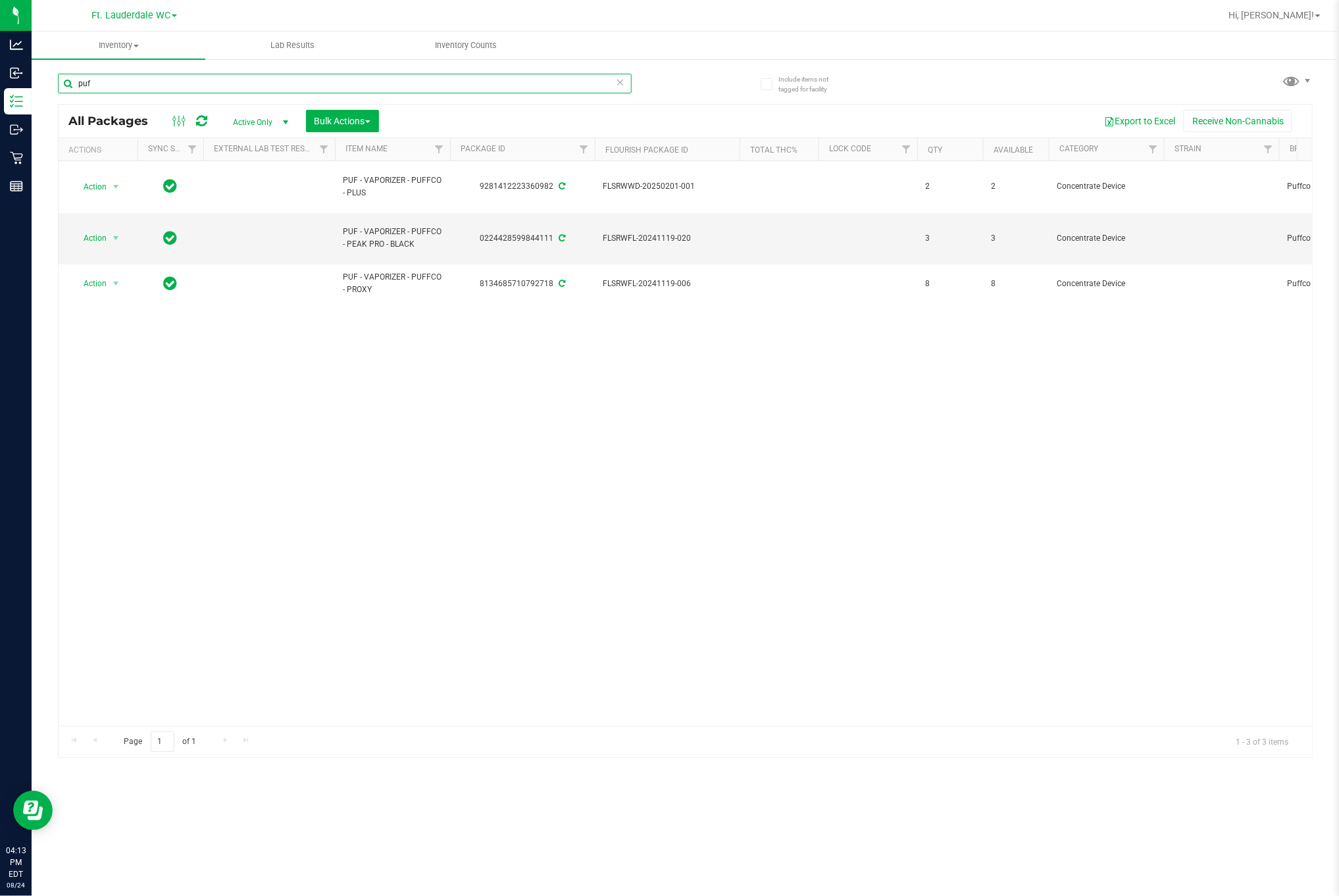
click at [237, 73] on input "puf" at bounding box center [344, 83] width 574 height 20
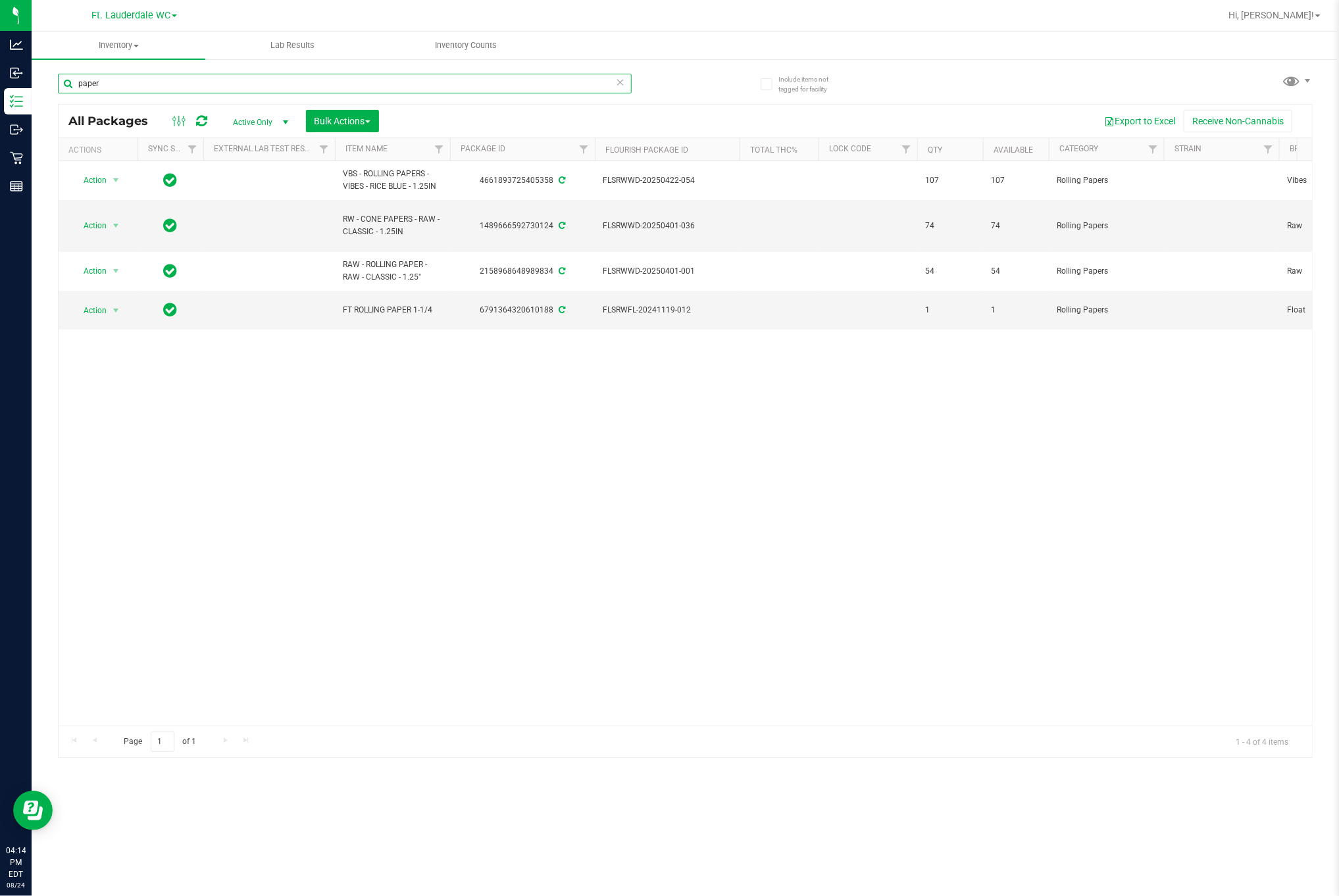
type input "paper"
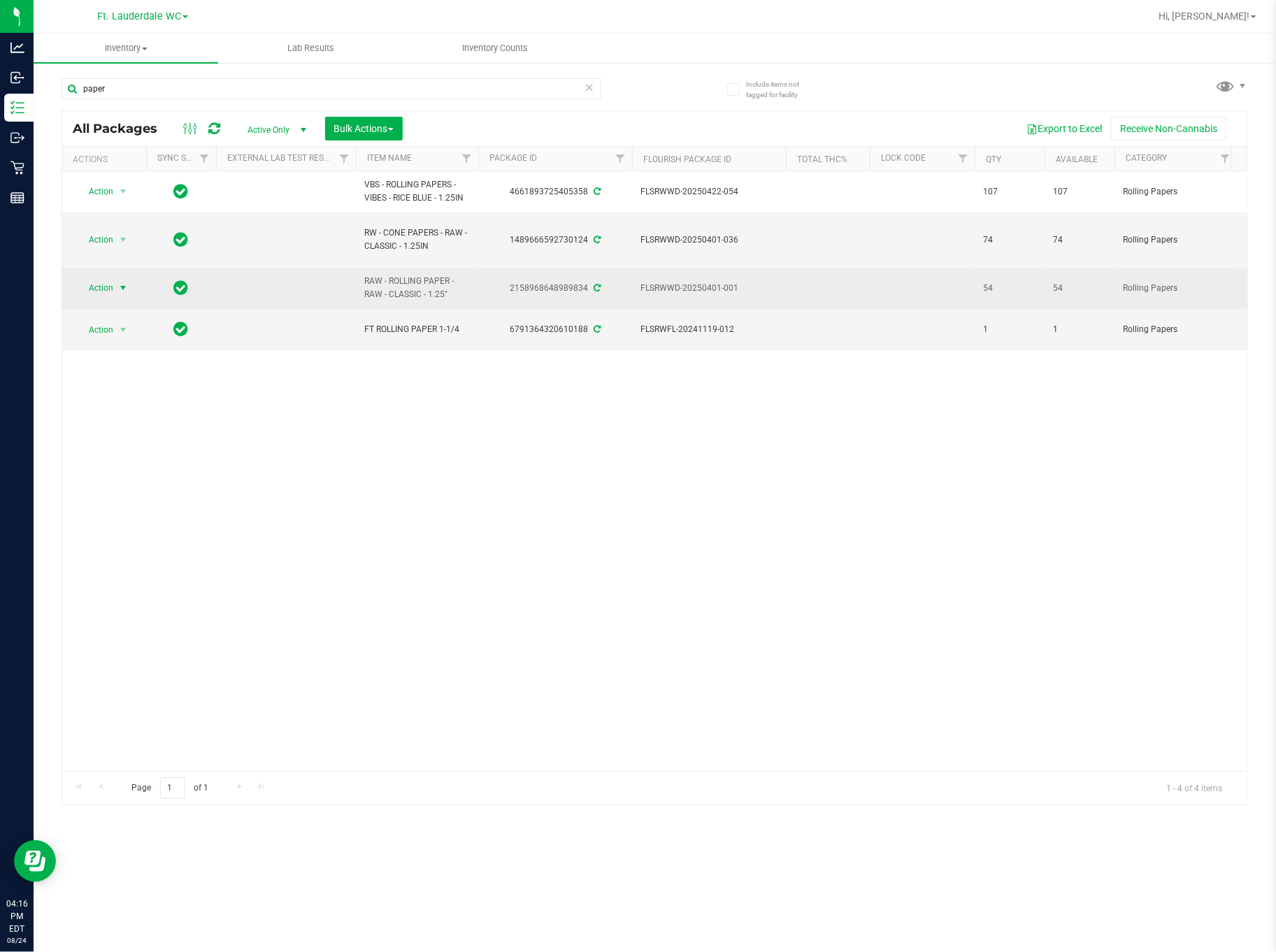
click at [119, 292] on span "select" at bounding box center [123, 288] width 11 height 11
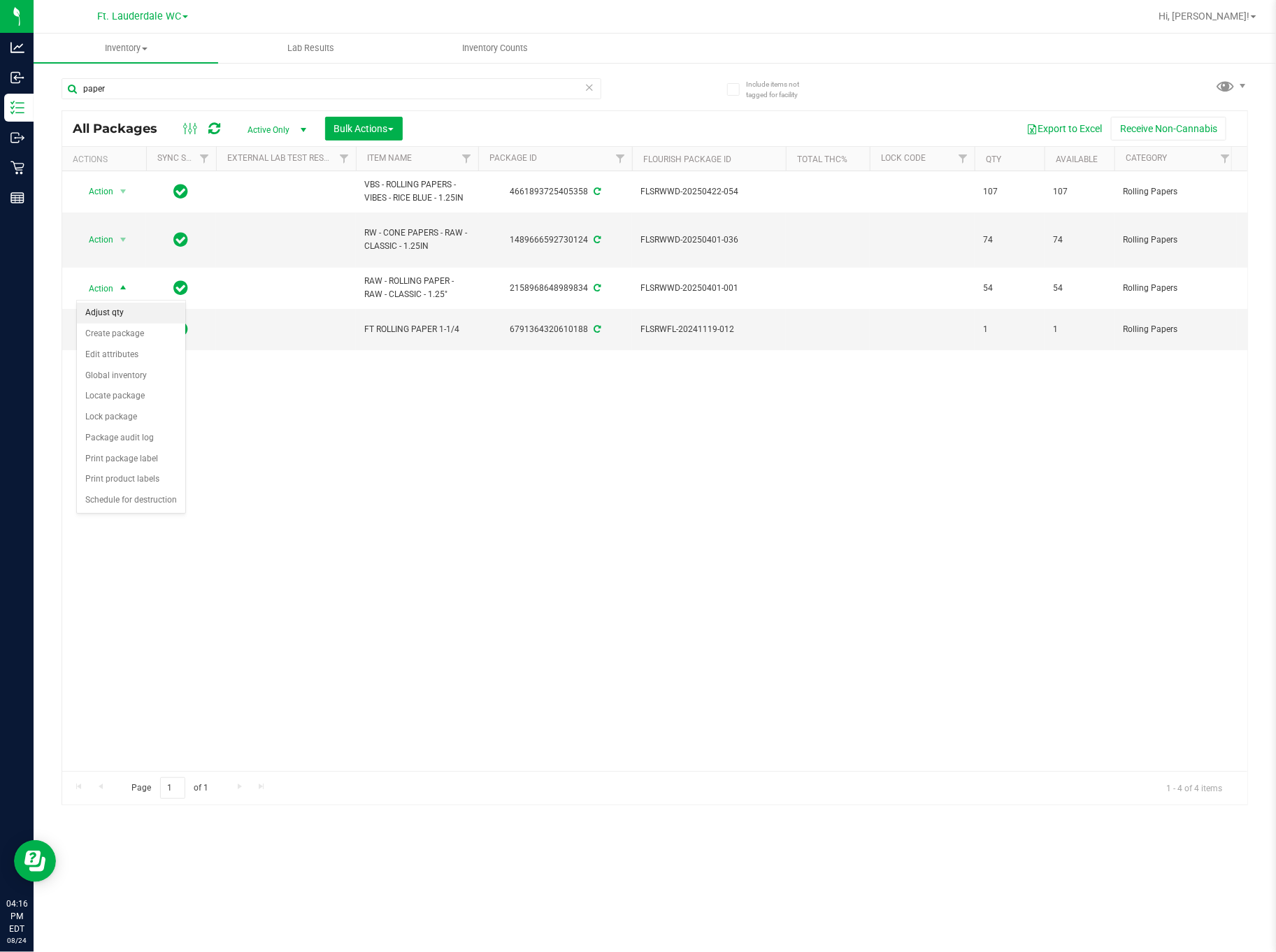
click at [103, 312] on li "Adjust qty" at bounding box center [131, 313] width 108 height 21
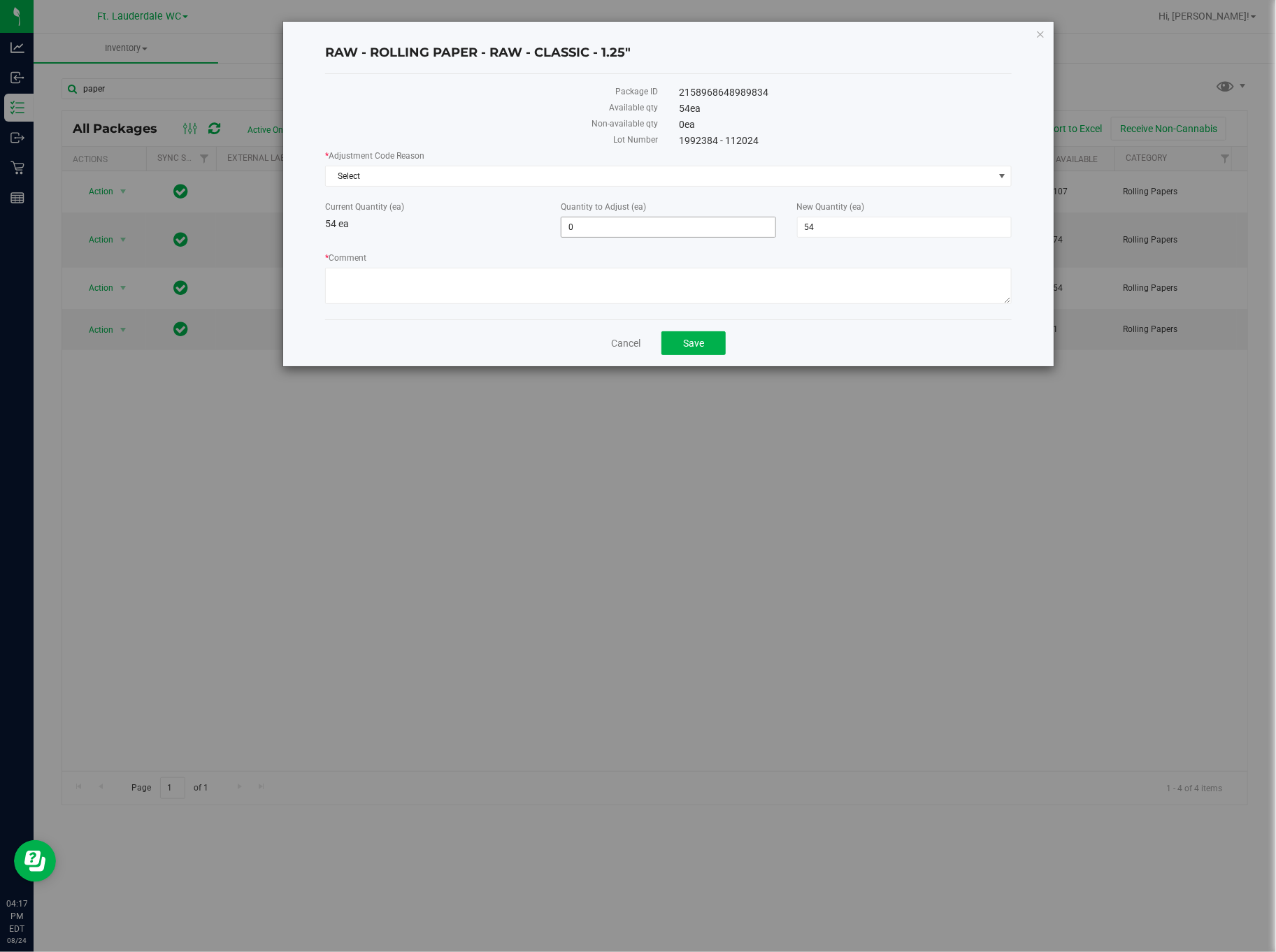
click at [636, 229] on span "0 0" at bounding box center [668, 227] width 214 height 21
click at [636, 229] on input "0" at bounding box center [668, 227] width 213 height 19
type input "1"
type input "55"
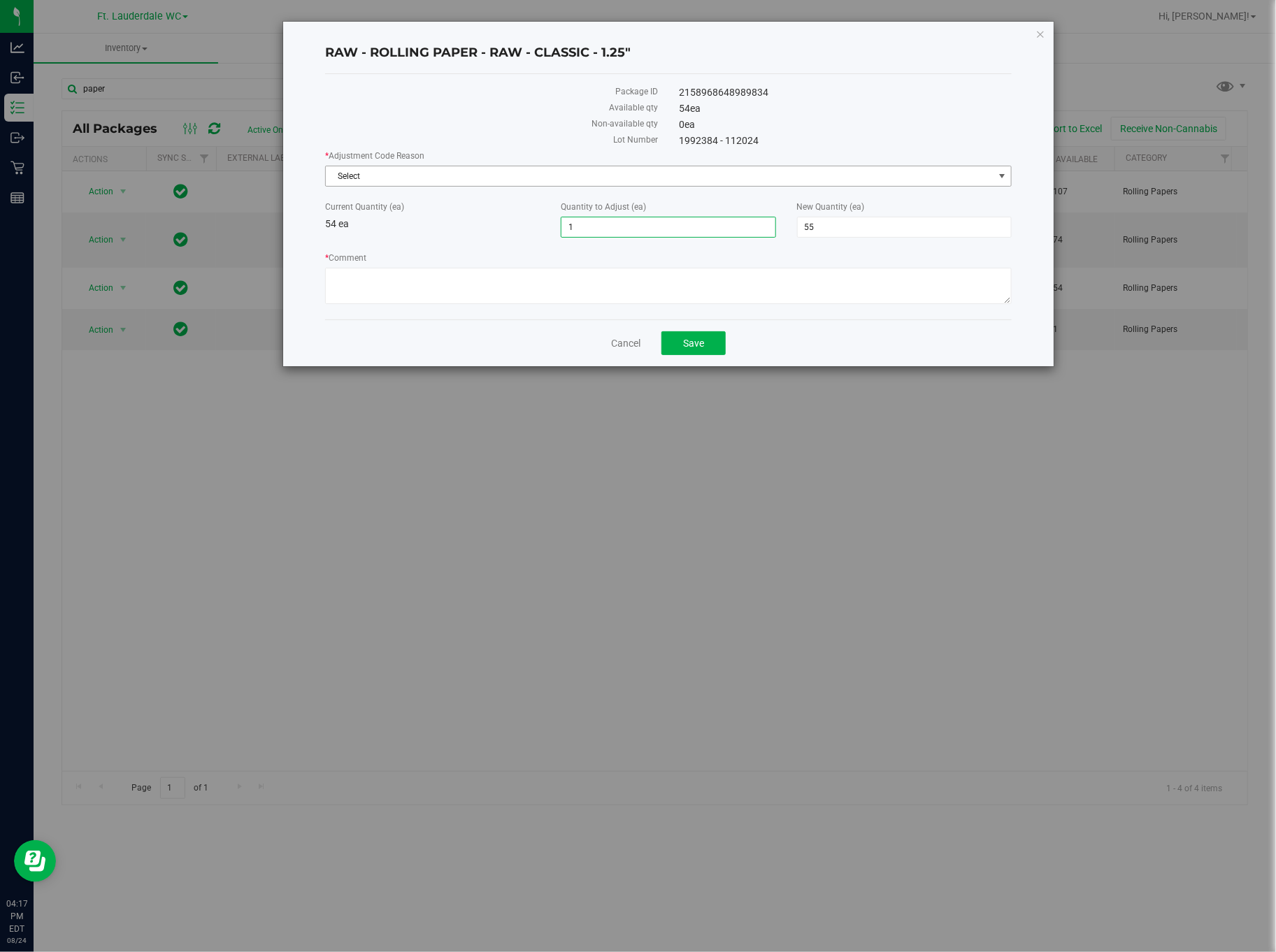
click at [541, 174] on span "Select" at bounding box center [659, 176] width 667 height 19
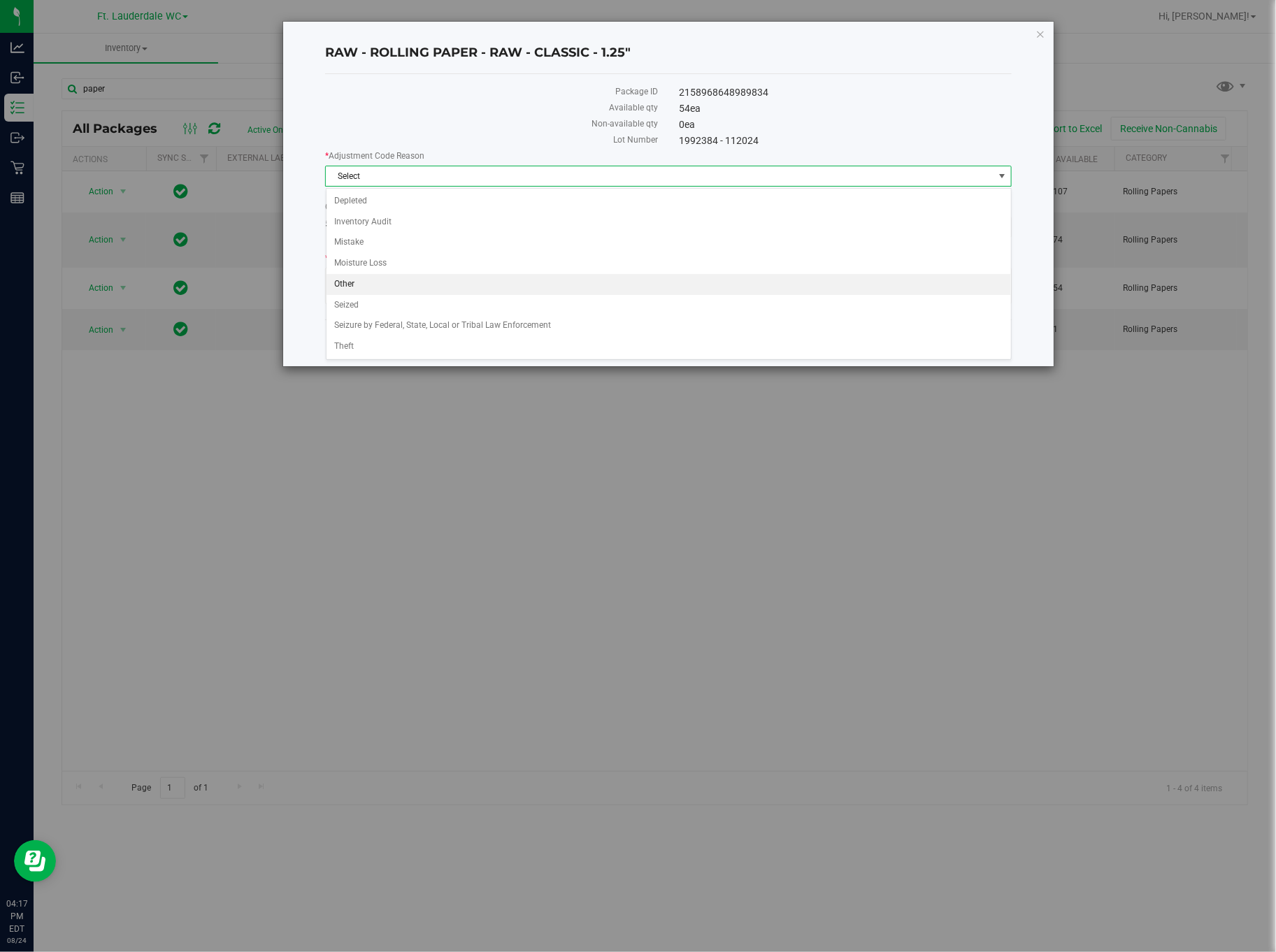
click at [406, 284] on li "Other" at bounding box center [668, 285] width 684 height 21
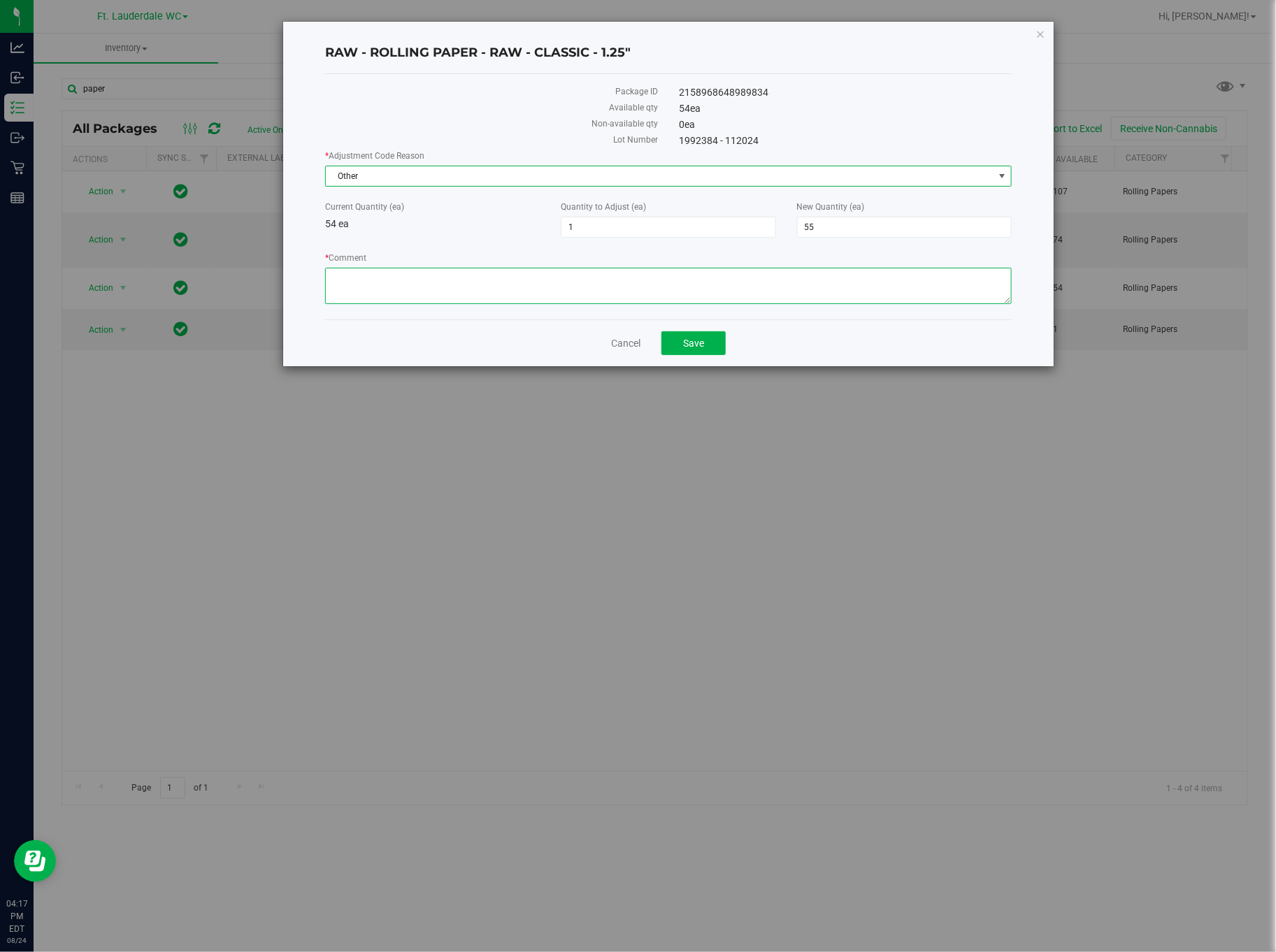
click at [406, 284] on textarea "* Comment" at bounding box center [668, 286] width 687 height 37
type textarea "We have 55 papers. We sell a lot so I will investigate further"
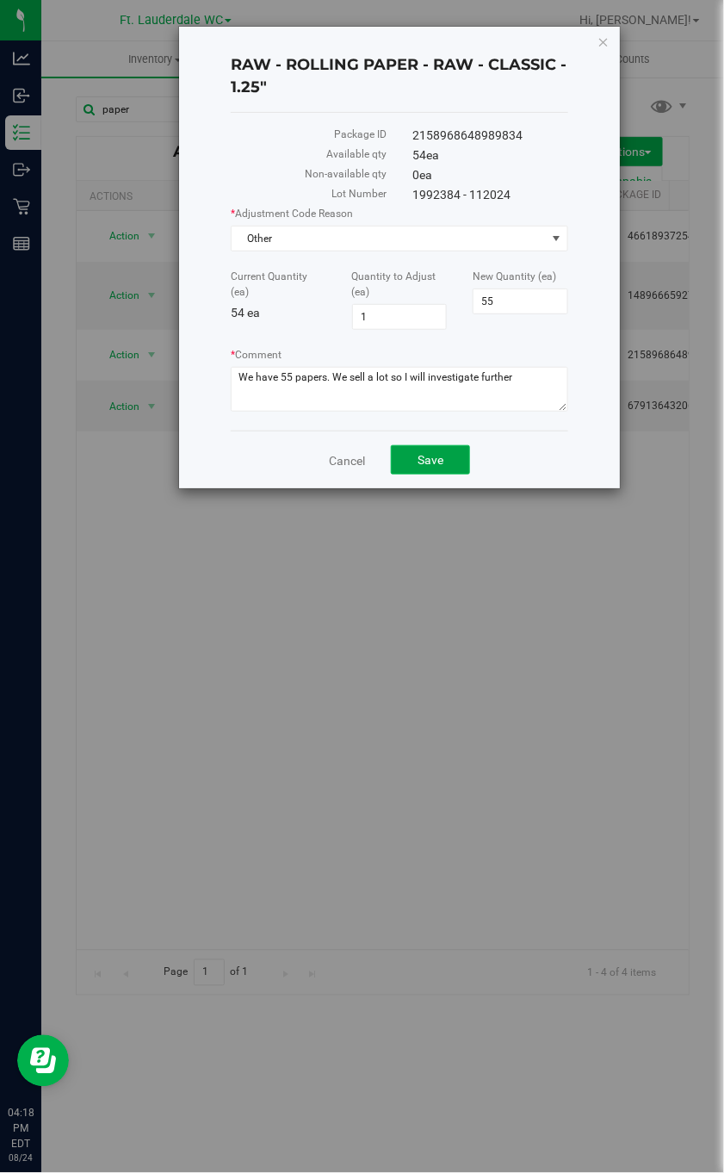
click at [435, 467] on span "Save" at bounding box center [431, 460] width 26 height 14
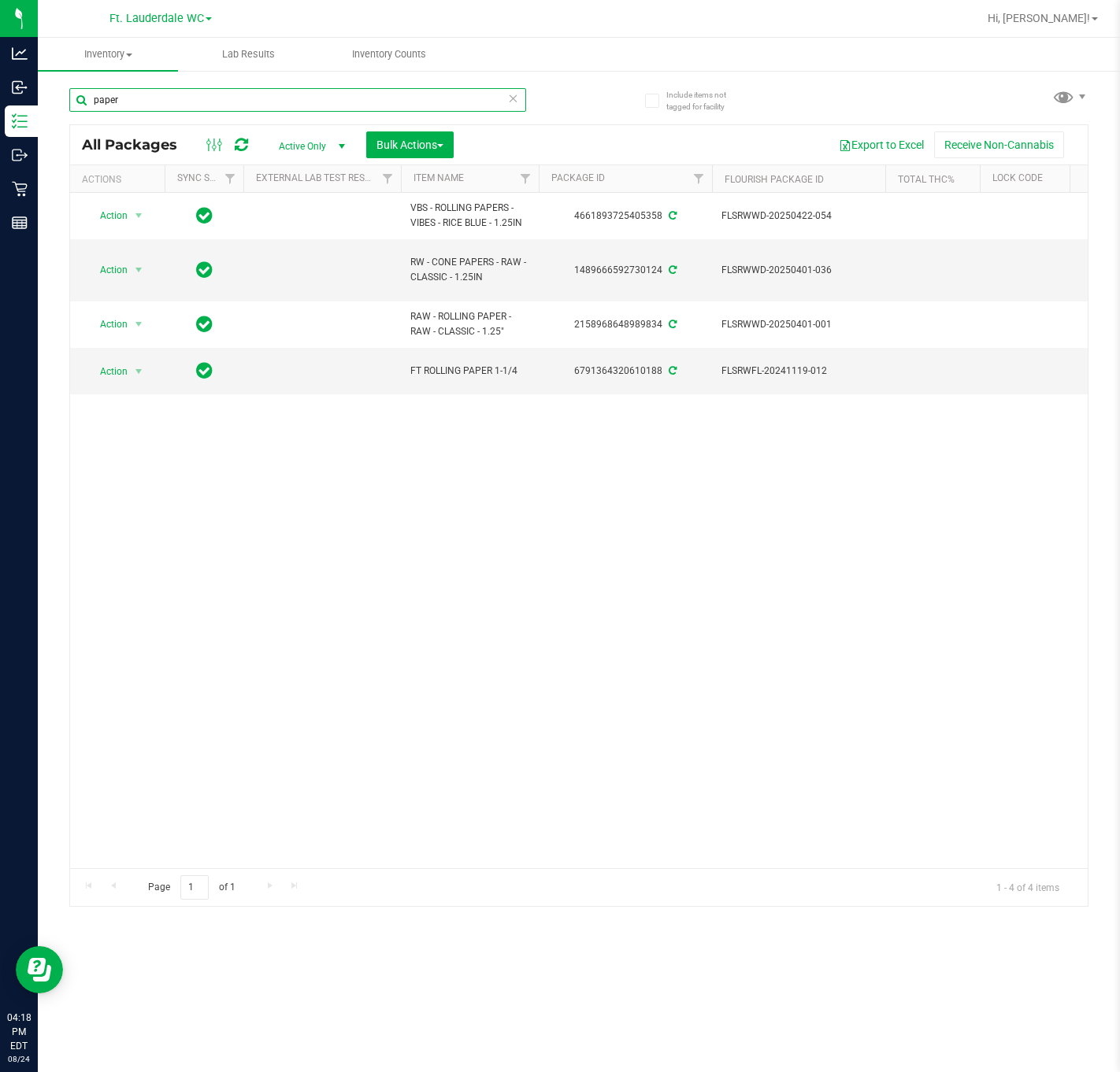
click at [343, 106] on input "paper" at bounding box center [298, 100] width 457 height 24
type input "lighter"
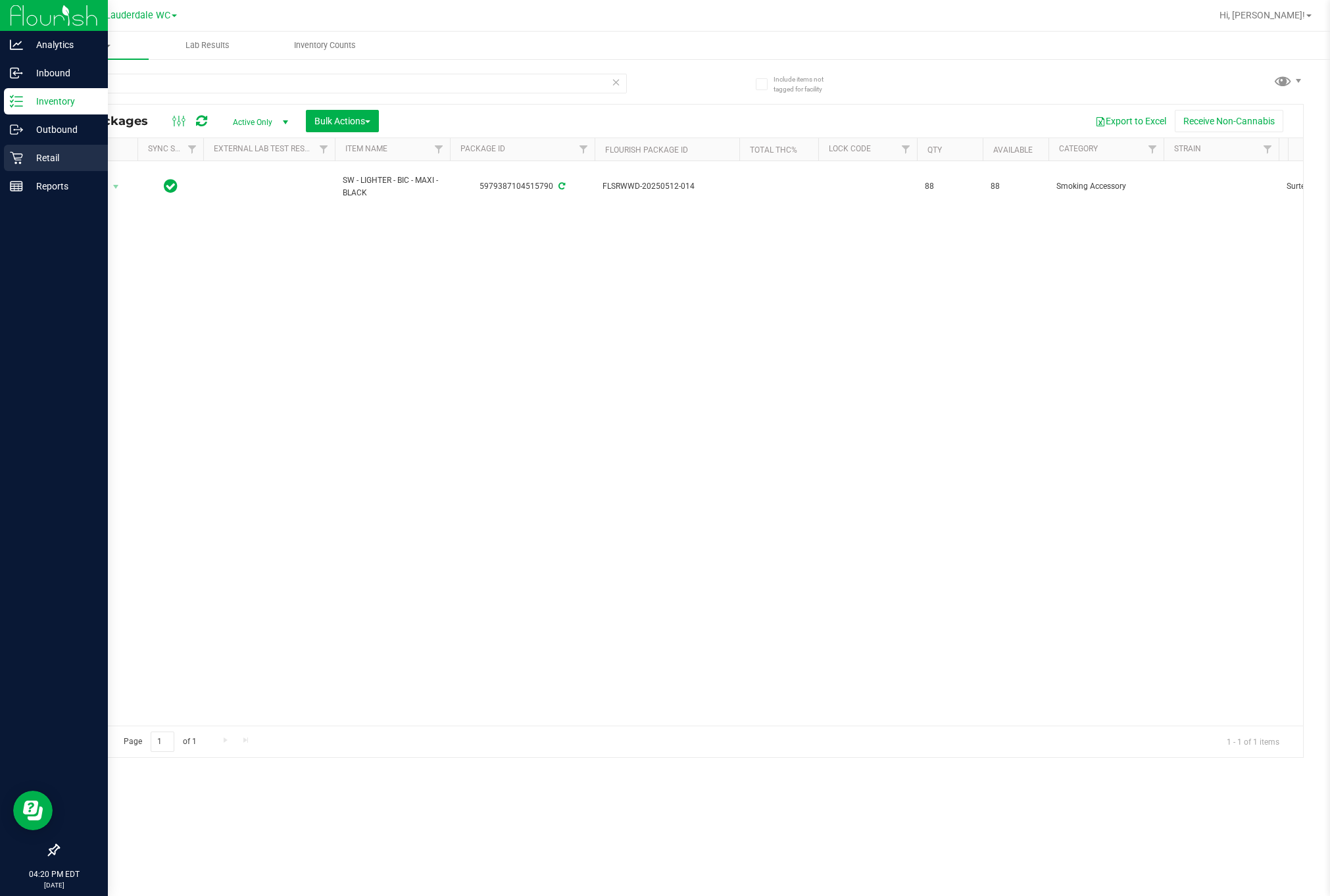
click at [40, 157] on p "Retail" at bounding box center [62, 157] width 79 height 16
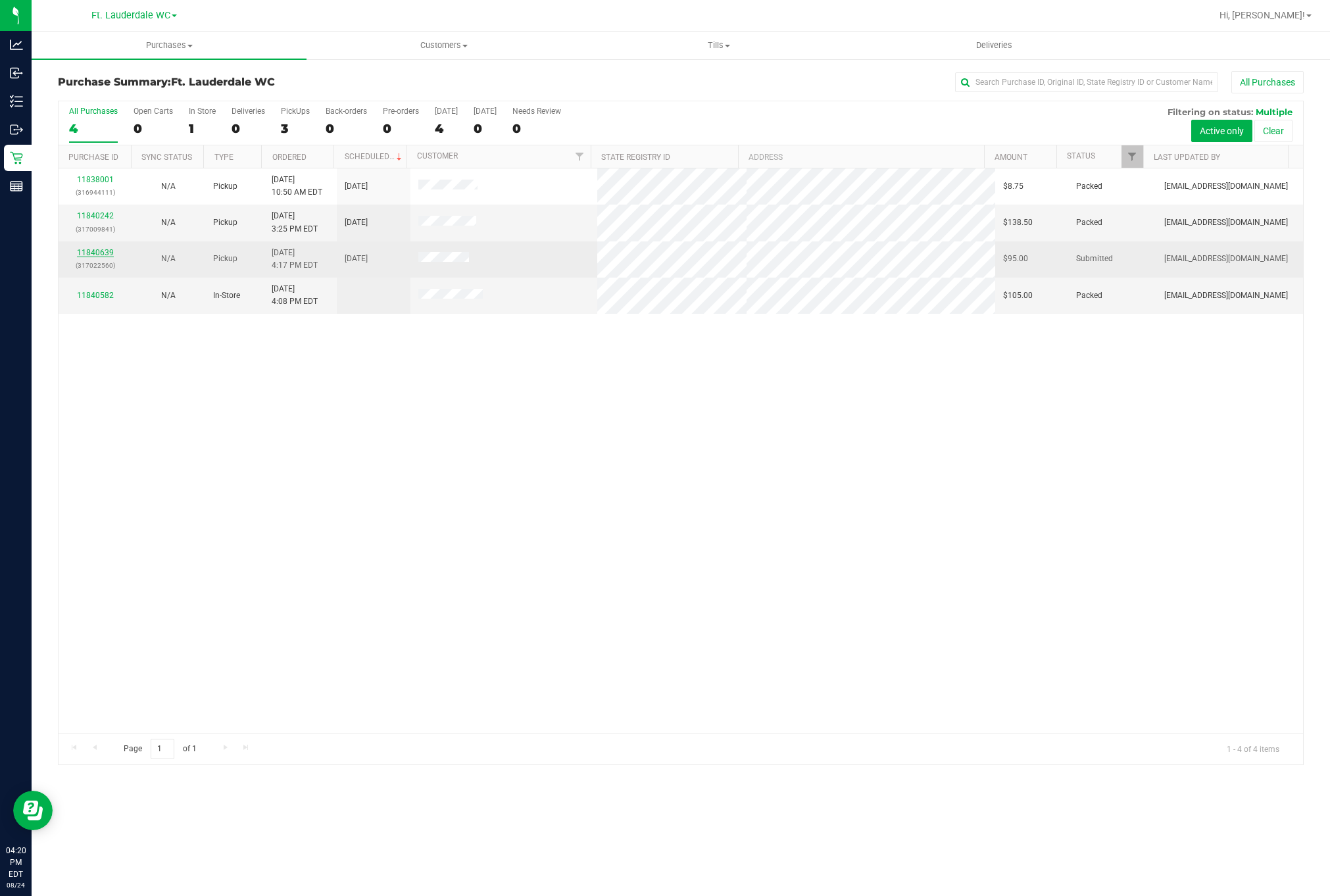
click at [97, 254] on link "11840639" at bounding box center [95, 253] width 37 height 9
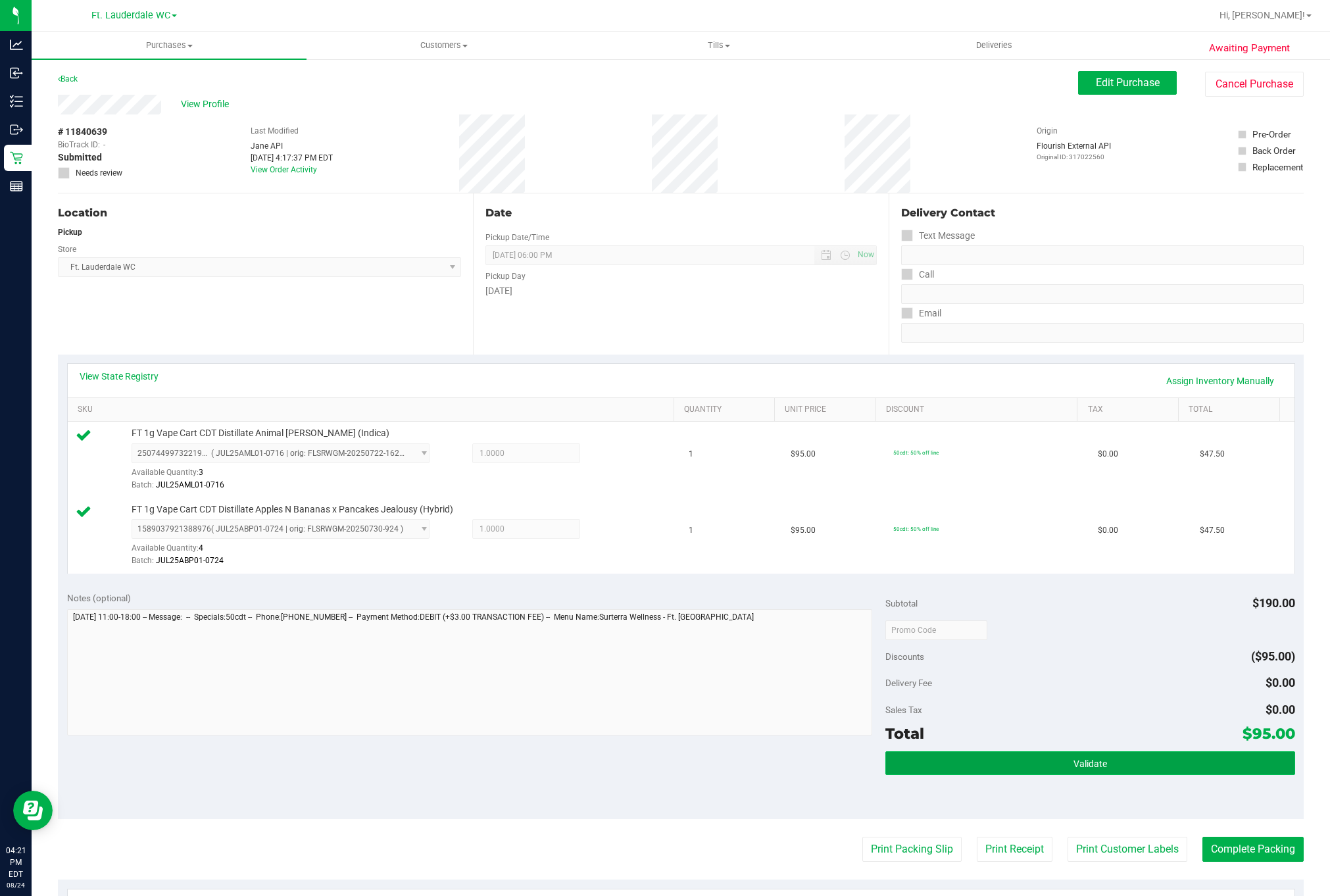
click at [835, 759] on button "Validate" at bounding box center [1090, 763] width 409 height 24
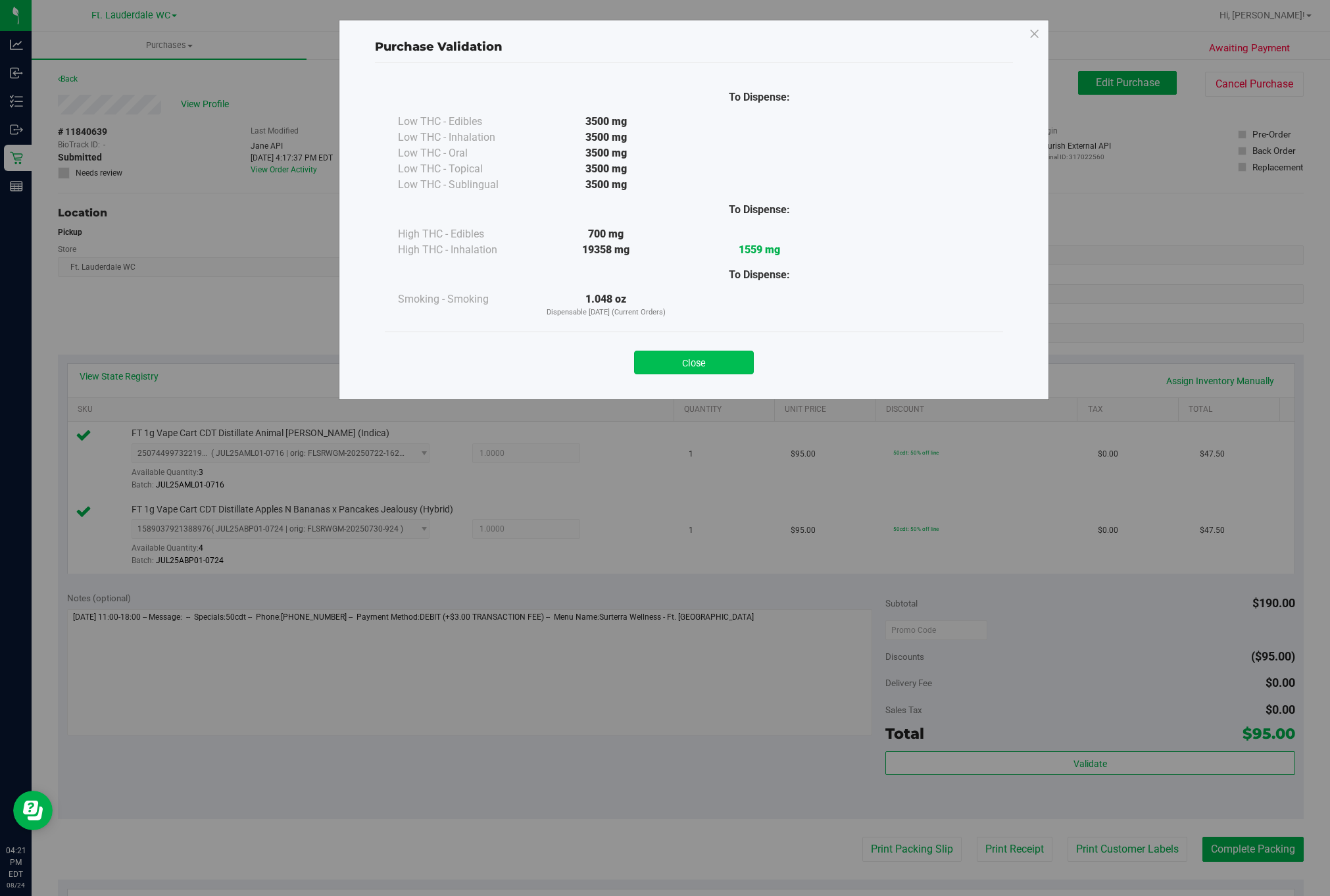
click at [714, 357] on button "Close" at bounding box center [694, 362] width 120 height 24
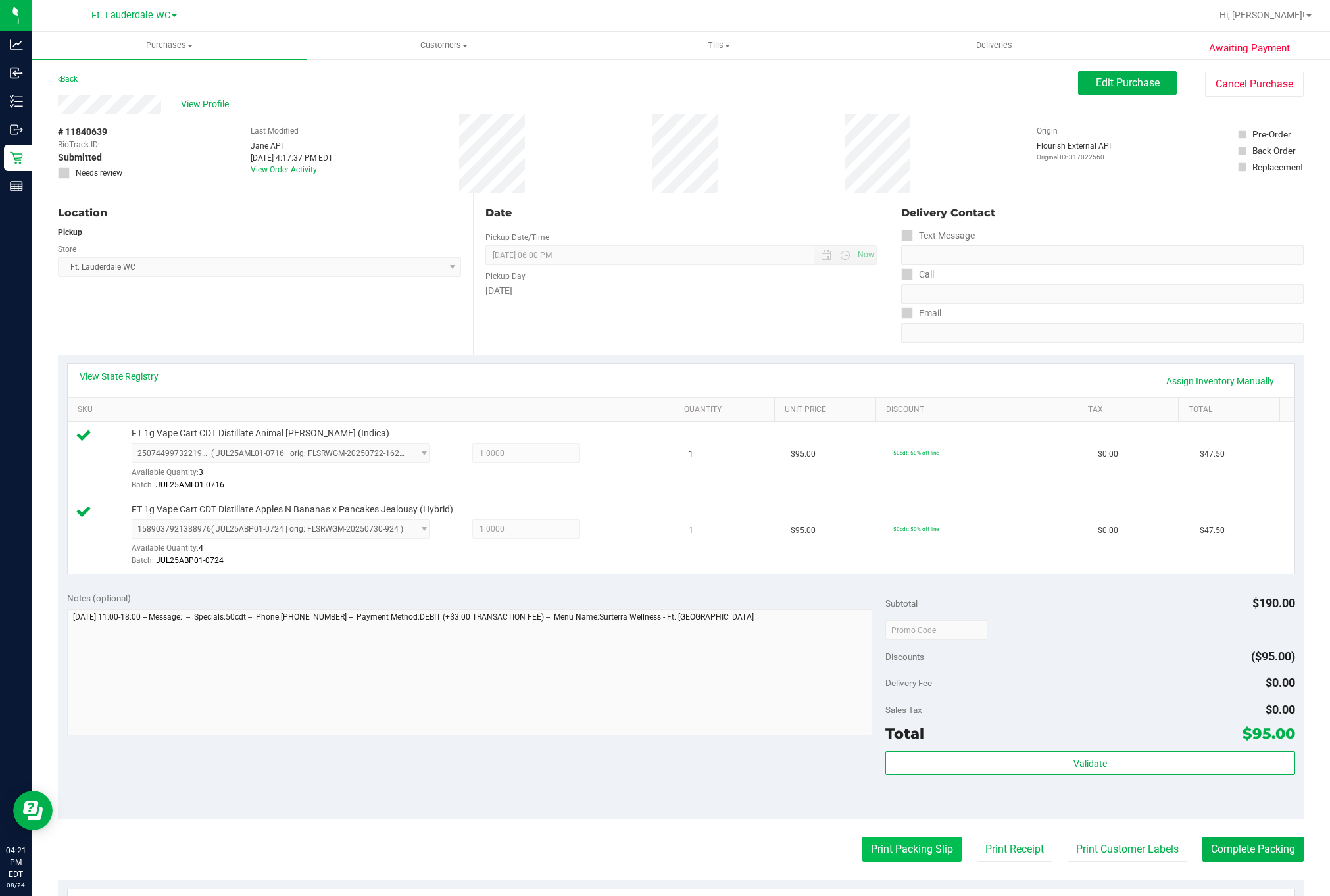
click at [835, 842] on button "Print Packing Slip" at bounding box center [912, 849] width 99 height 25
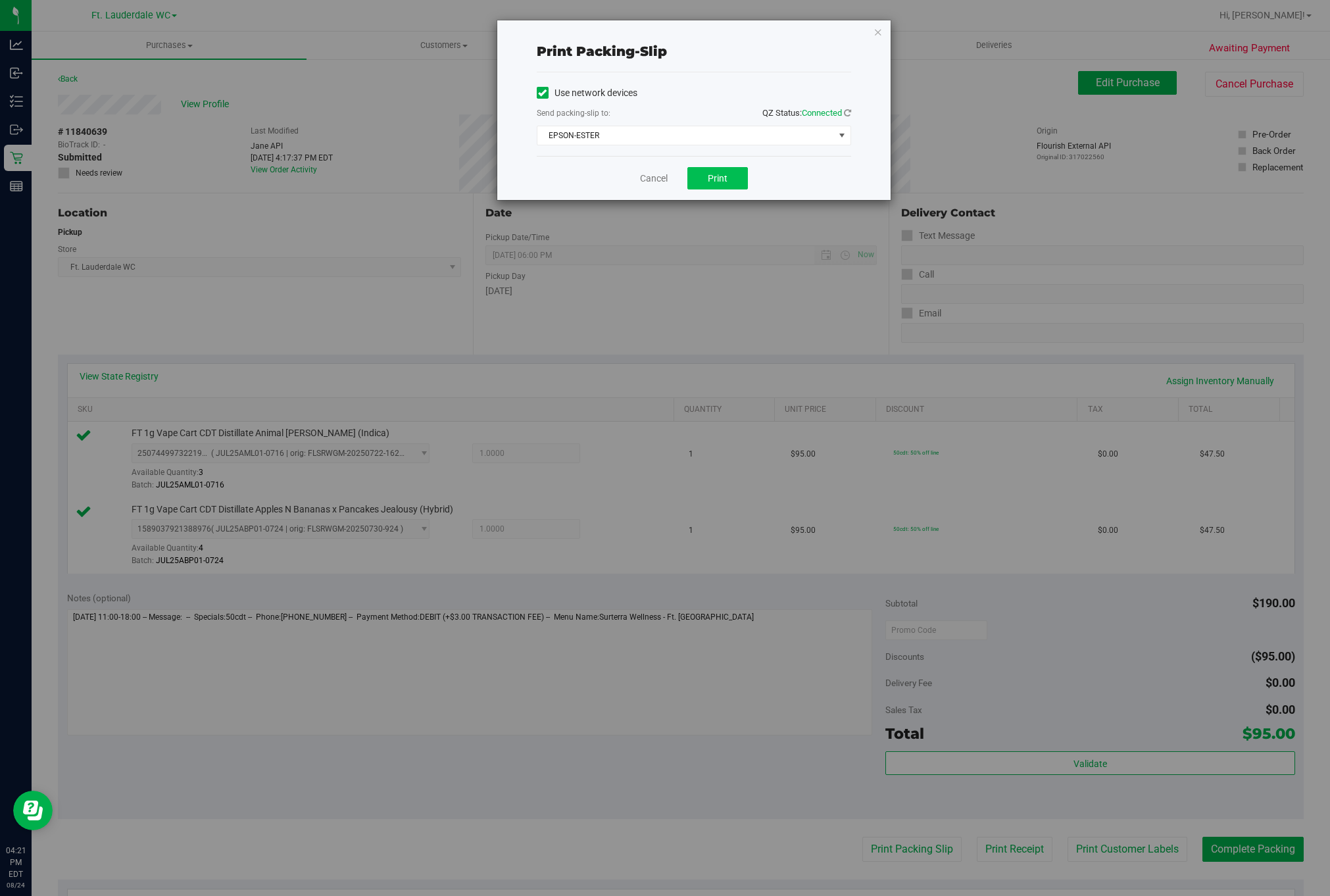
click at [715, 174] on span "Print" at bounding box center [718, 179] width 20 height 11
click at [655, 180] on link "Cancel" at bounding box center [648, 179] width 28 height 14
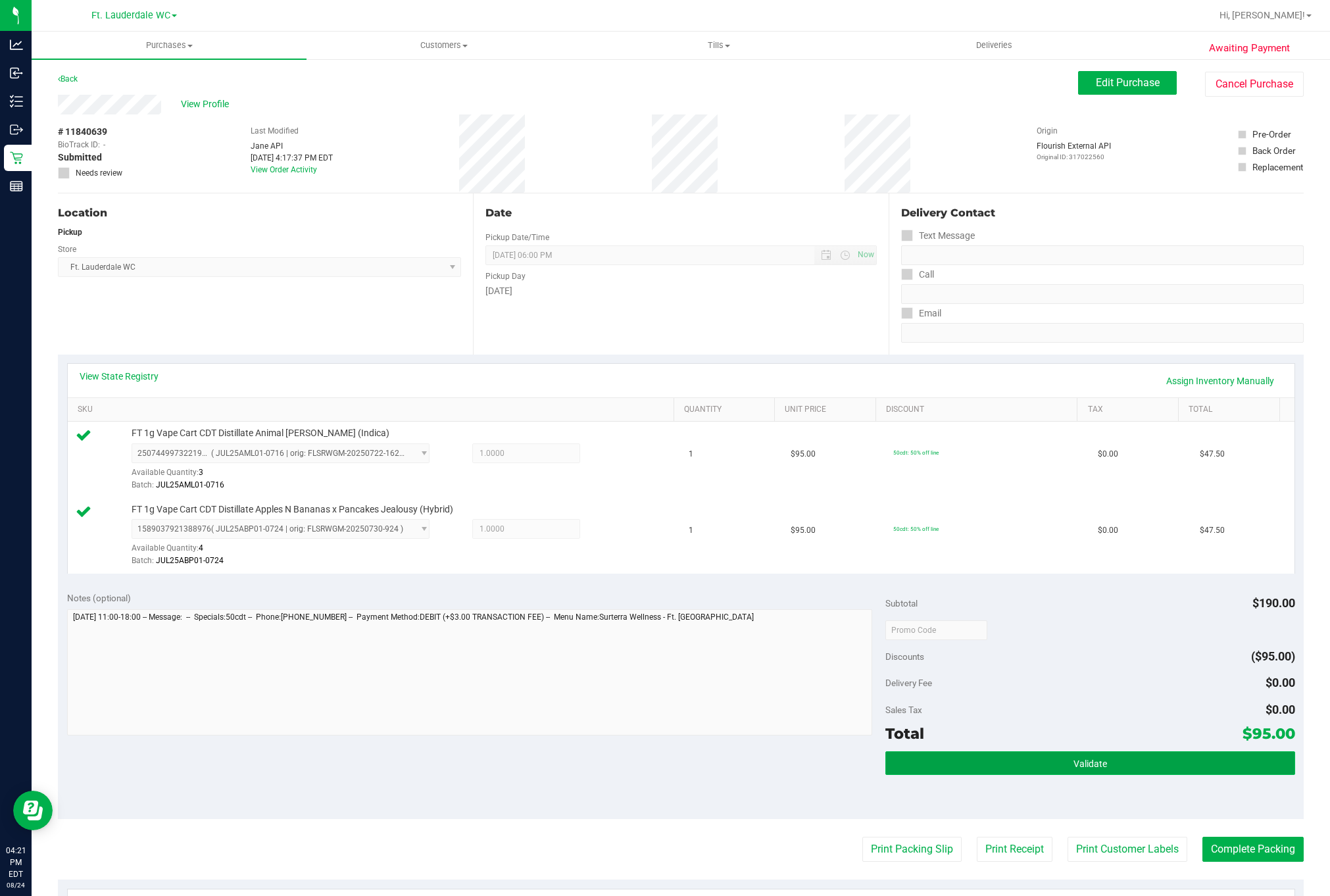
click at [835, 756] on button "Validate" at bounding box center [1090, 763] width 409 height 24
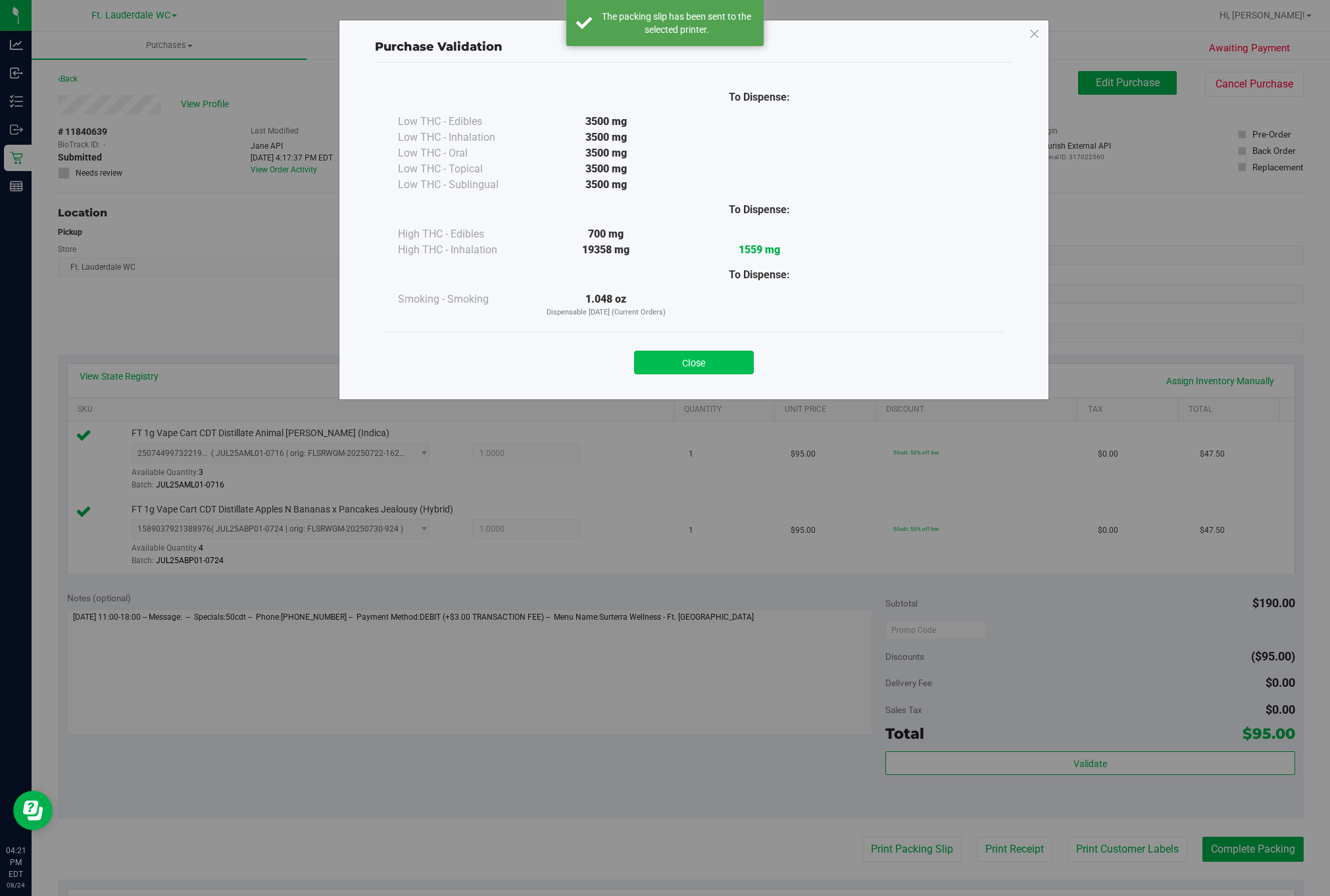
click at [675, 365] on button "Close" at bounding box center [694, 362] width 120 height 24
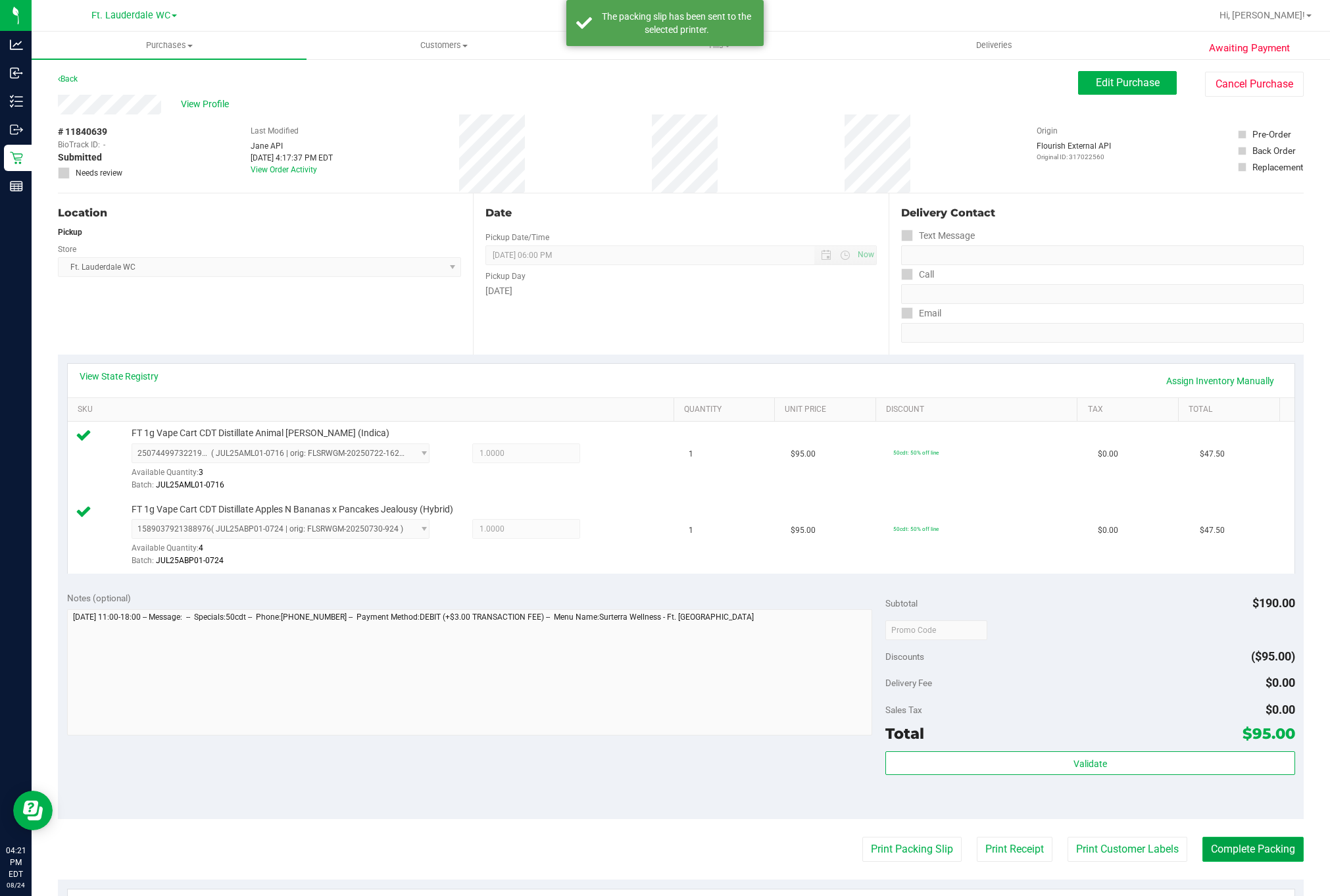
click at [835, 851] on button "Complete Packing" at bounding box center [1253, 849] width 102 height 25
